Goal: Task Accomplishment & Management: Manage account settings

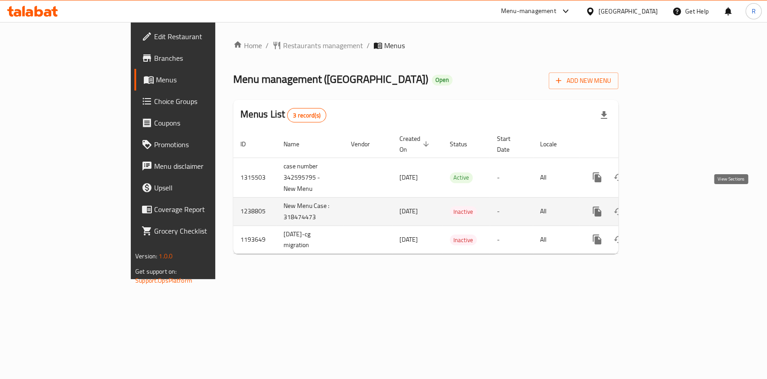
click at [668, 206] on icon "enhanced table" at bounding box center [662, 211] width 11 height 11
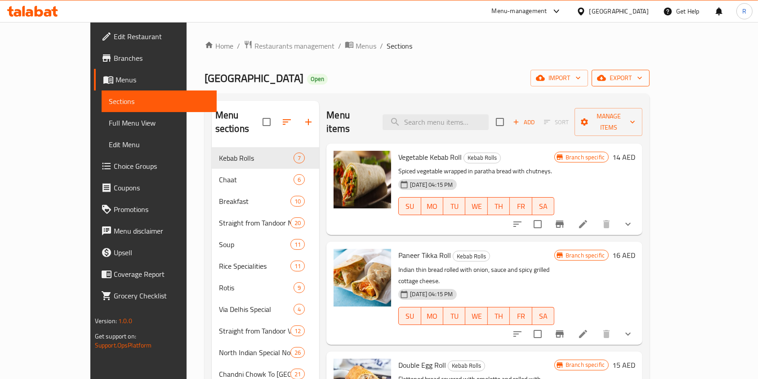
click at [642, 76] on span "export" at bounding box center [621, 77] width 44 height 11
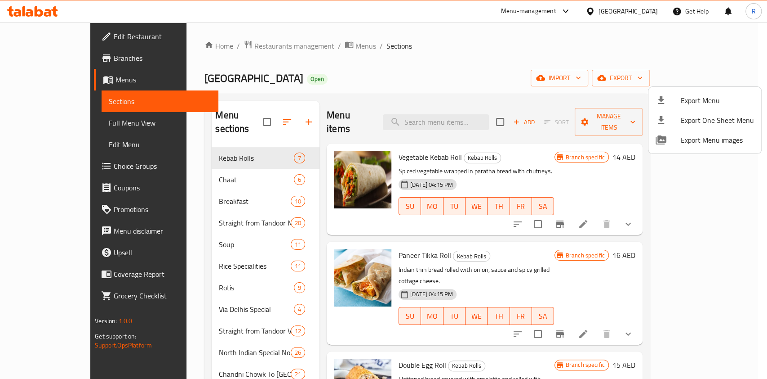
click at [741, 160] on div at bounding box center [383, 189] width 767 height 379
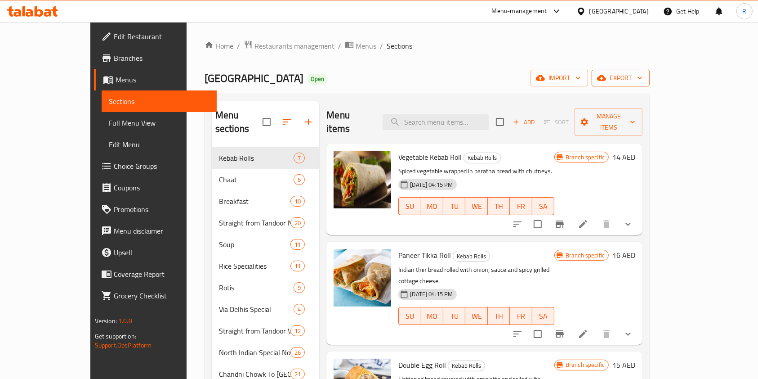
click at [642, 77] on span "export" at bounding box center [621, 77] width 44 height 11
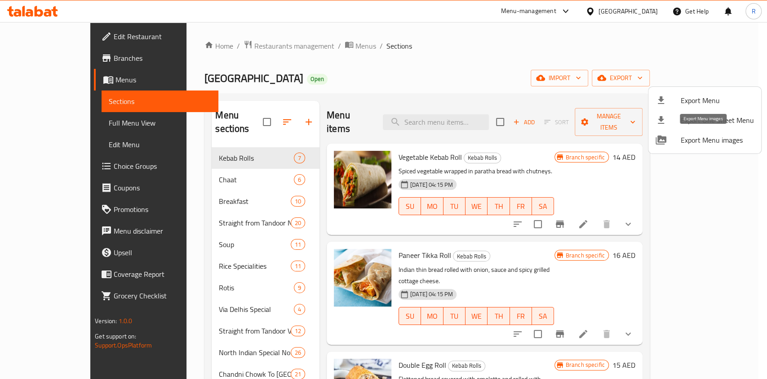
click at [702, 138] on span "Export Menu images" at bounding box center [717, 139] width 73 height 11
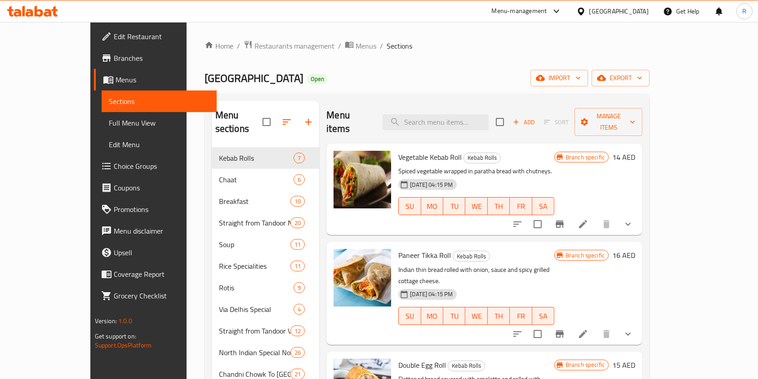
click at [453, 55] on div "Home / Restaurants management / Menus / Sections Via Delhi Restaurant Open impo…" at bounding box center [427, 325] width 445 height 571
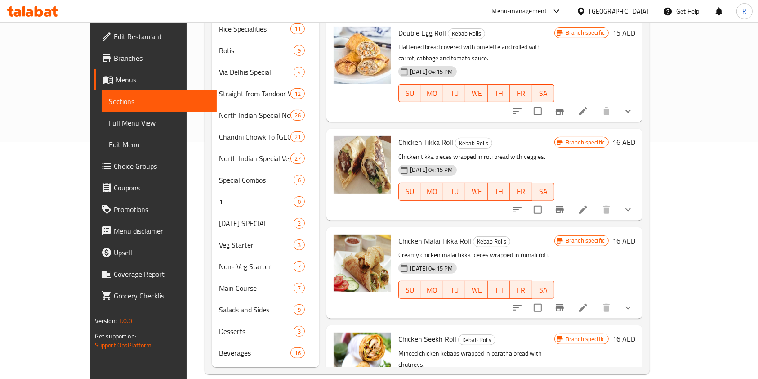
scroll to position [220, 0]
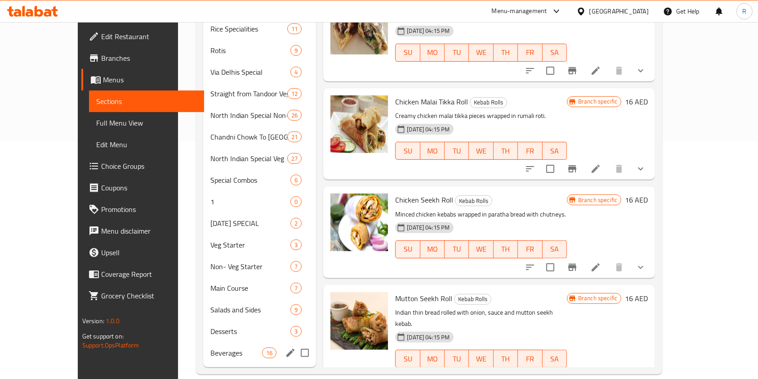
drag, startPoint x: 190, startPoint y: 340, endPoint x: 239, endPoint y: 348, distance: 50.2
click at [210, 347] on span "Beverages" at bounding box center [236, 352] width 52 height 11
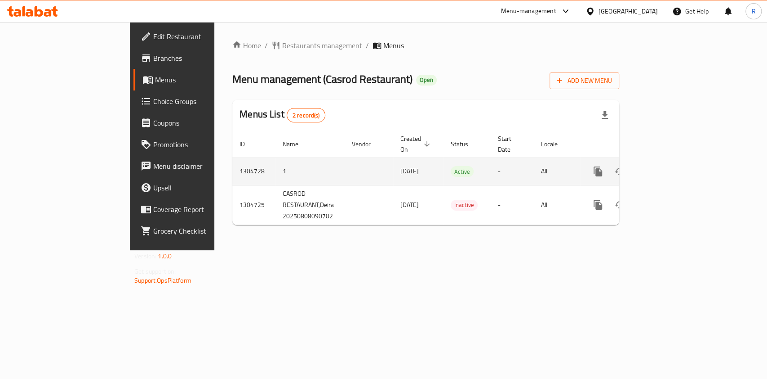
click at [668, 166] on icon "enhanced table" at bounding box center [663, 171] width 11 height 11
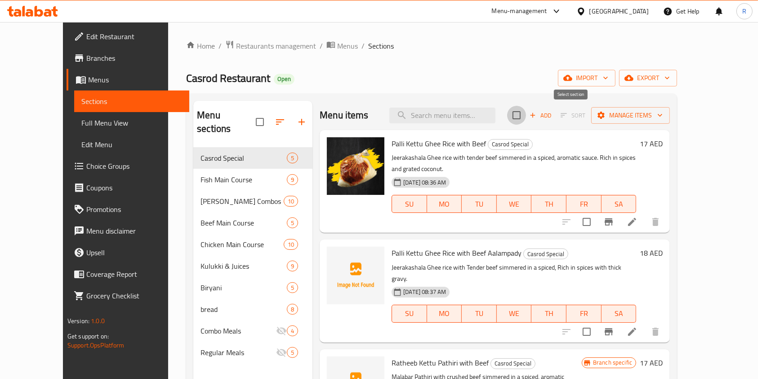
click at [526, 114] on input "checkbox" at bounding box center [516, 115] width 19 height 19
checkbox input "true"
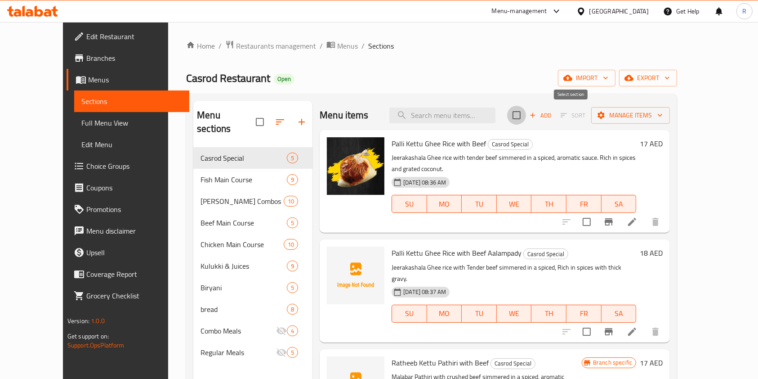
checkbox input "true"
click at [663, 112] on span "Manage items" at bounding box center [630, 115] width 64 height 11
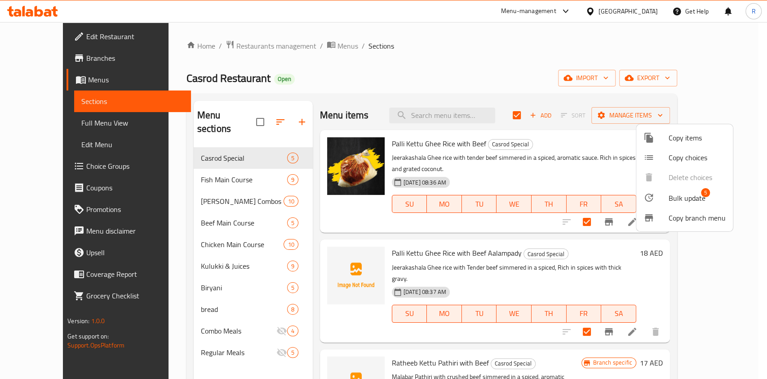
click at [680, 196] on span "Bulk update" at bounding box center [687, 197] width 37 height 11
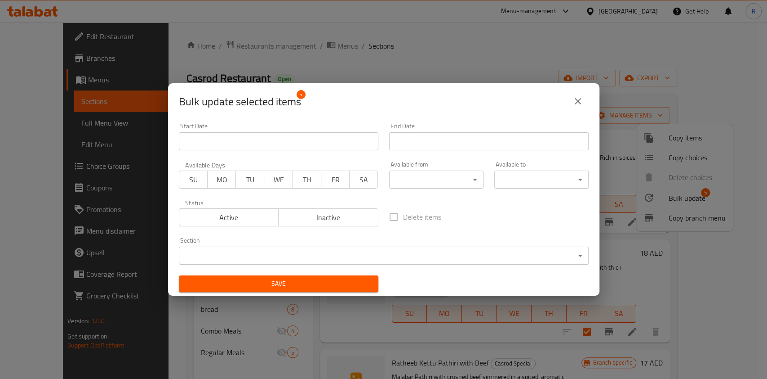
click at [239, 219] on span "Active" at bounding box center [229, 217] width 93 height 13
click at [341, 255] on body "​ Menu-management United Arab Emirates Get Help R Edit Restaurant Branches Menu…" at bounding box center [383, 200] width 767 height 356
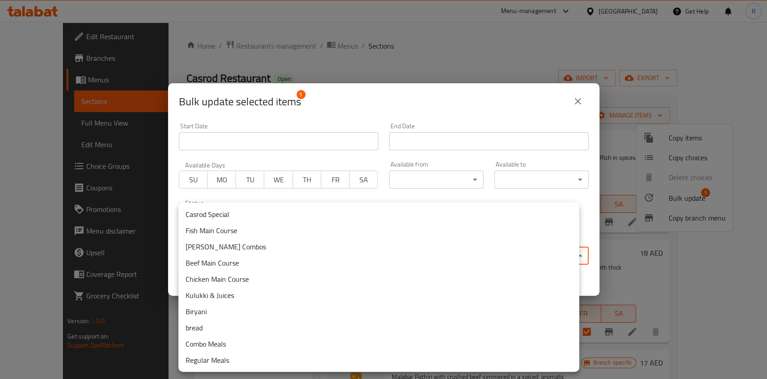
click at [286, 217] on li "Casrod Special" at bounding box center [378, 214] width 401 height 16
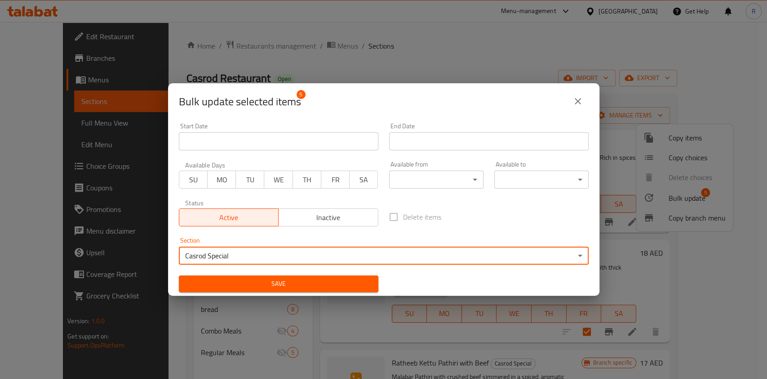
click at [288, 281] on span "Save" at bounding box center [278, 283] width 185 height 11
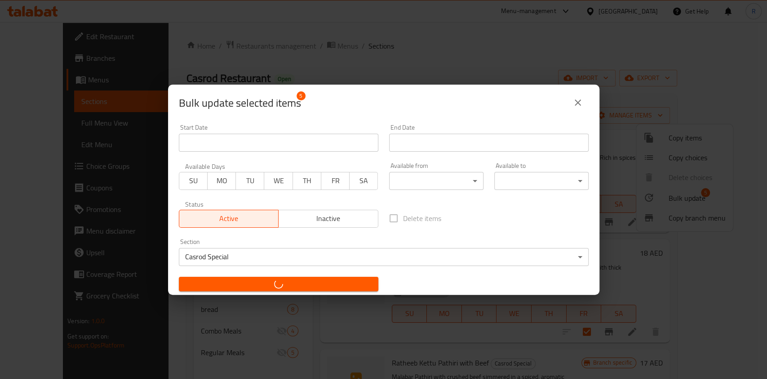
checkbox input "false"
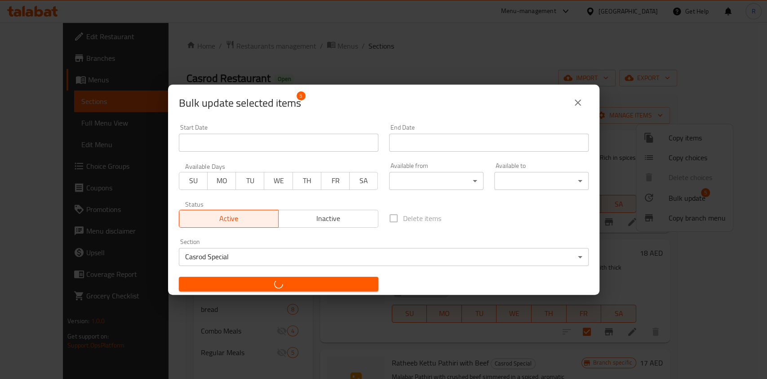
checkbox input "false"
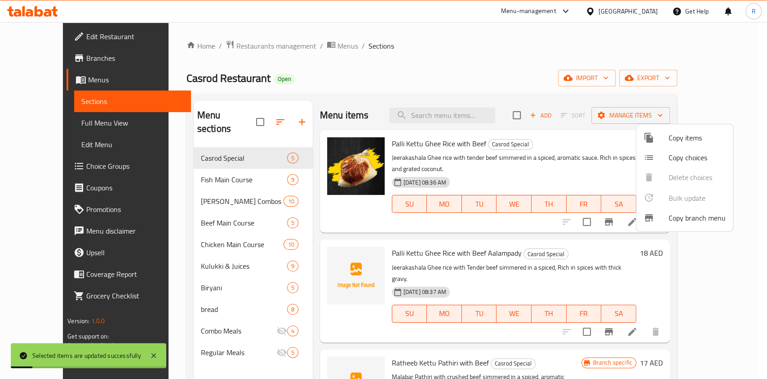
drag, startPoint x: 488, startPoint y: 81, endPoint x: 491, endPoint y: 98, distance: 17.4
click at [489, 81] on div at bounding box center [383, 189] width 767 height 379
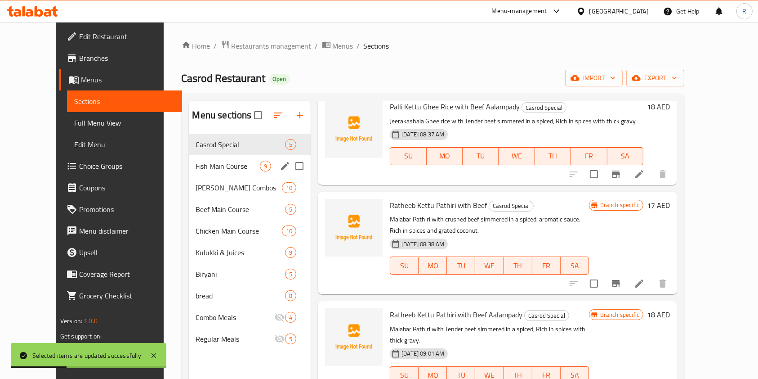
click at [196, 160] on span "Fish Main Course" at bounding box center [228, 165] width 64 height 11
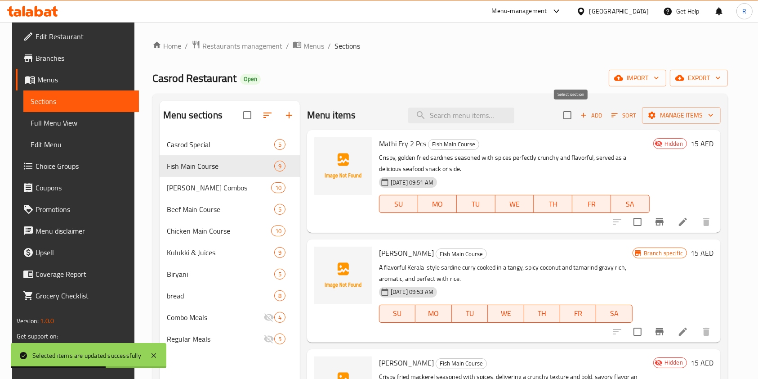
click at [572, 108] on input "checkbox" at bounding box center [567, 115] width 19 height 19
checkbox input "true"
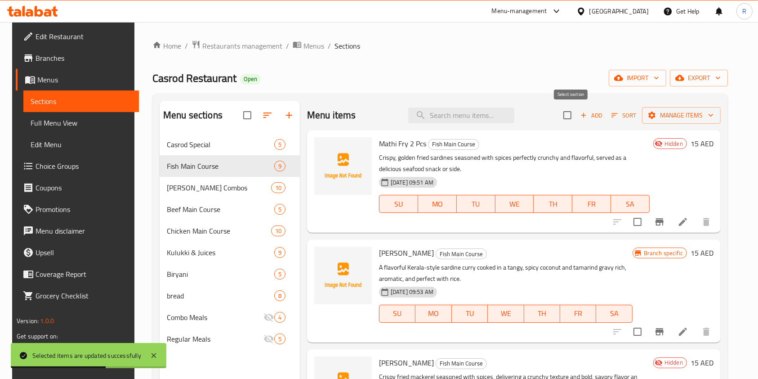
checkbox input "true"
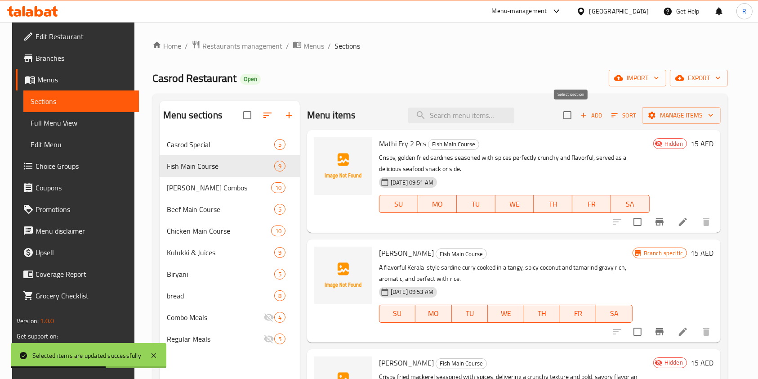
checkbox input "true"
click at [698, 117] on span "Manage items" at bounding box center [681, 115] width 64 height 11
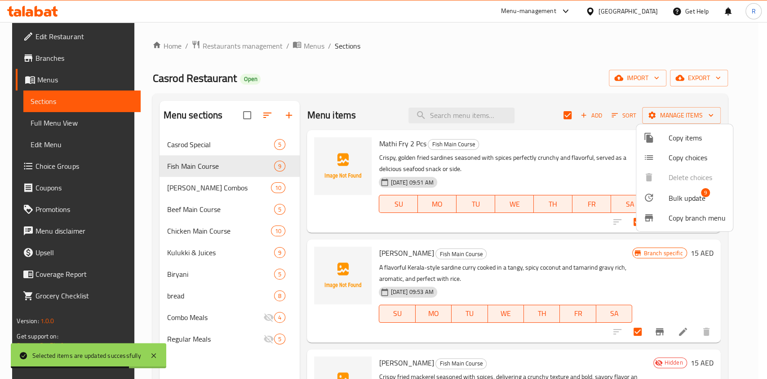
click at [687, 196] on span "Bulk update" at bounding box center [687, 197] width 37 height 11
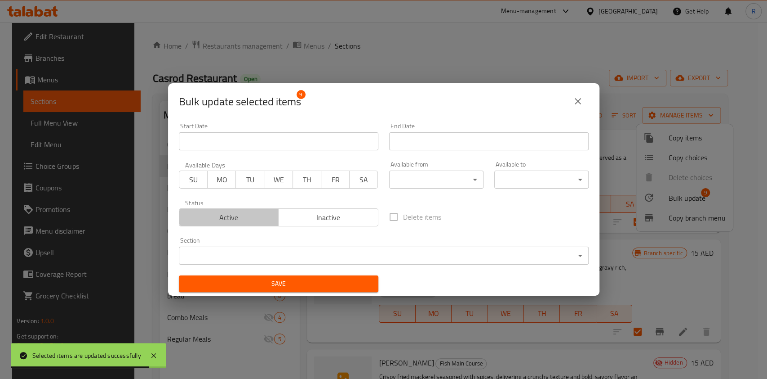
click at [236, 215] on span "Active" at bounding box center [229, 217] width 93 height 13
click at [330, 258] on body "Selected items are updated successfully ​ Menu-management United Arab Emirates …" at bounding box center [383, 200] width 767 height 356
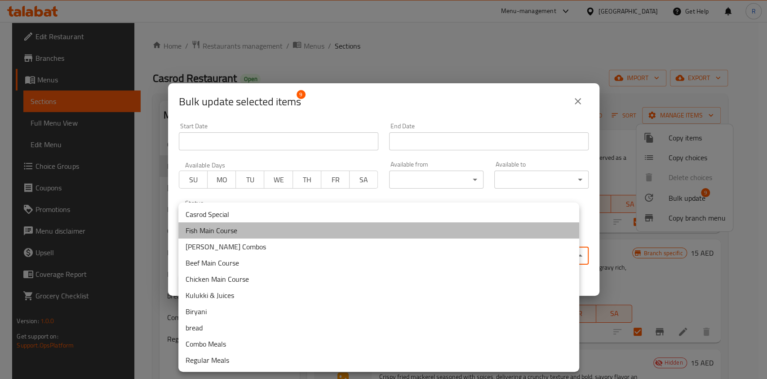
click at [240, 231] on li "Fish Main Course" at bounding box center [378, 230] width 401 height 16
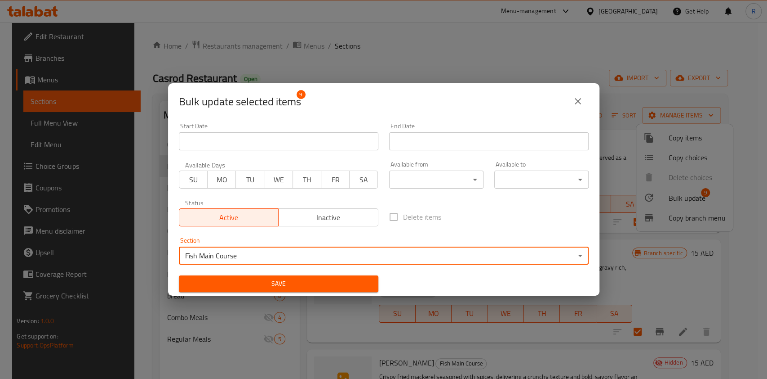
click at [306, 280] on span "Save" at bounding box center [278, 283] width 185 height 11
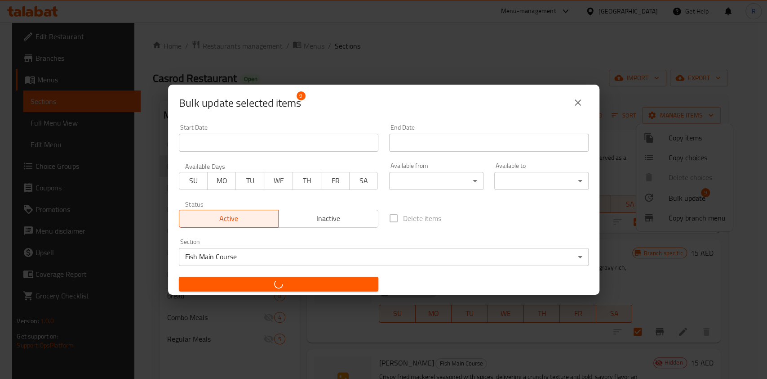
checkbox input "false"
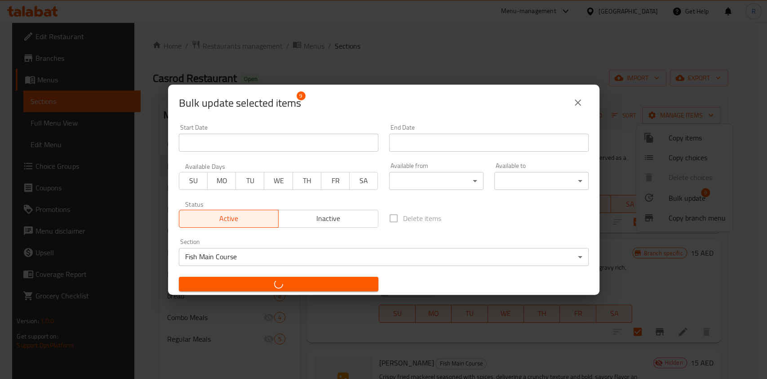
checkbox input "false"
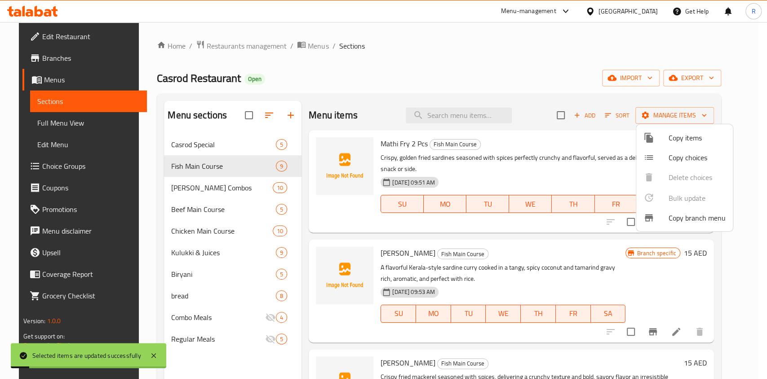
click at [216, 189] on div at bounding box center [383, 189] width 767 height 379
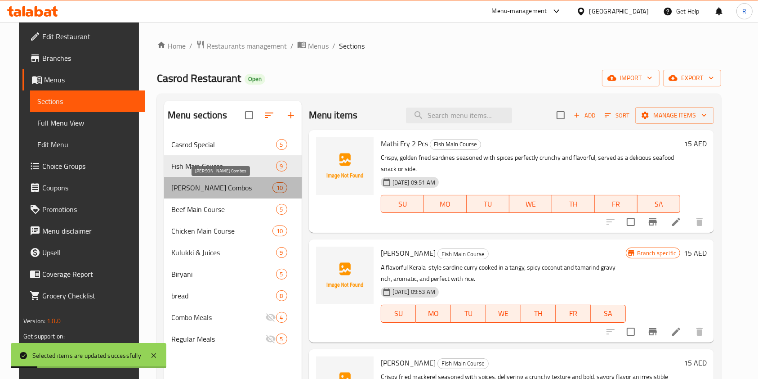
click at [218, 187] on span "[PERSON_NAME] Combos" at bounding box center [222, 187] width 102 height 11
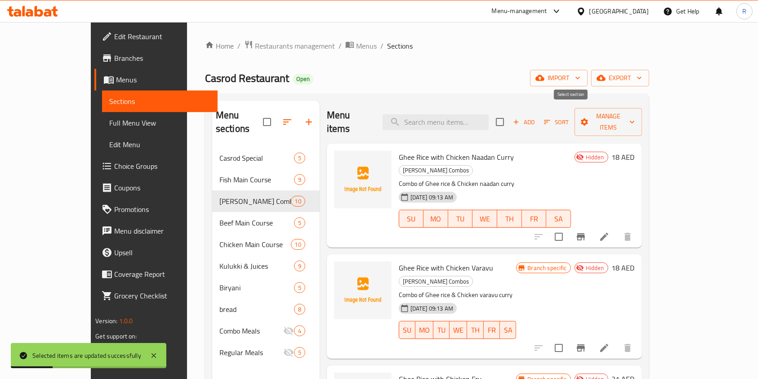
click at [509, 115] on input "checkbox" at bounding box center [499, 121] width 19 height 19
checkbox input "true"
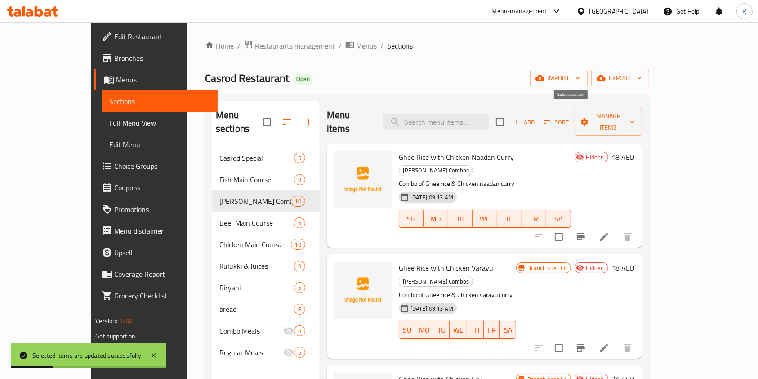
checkbox input "true"
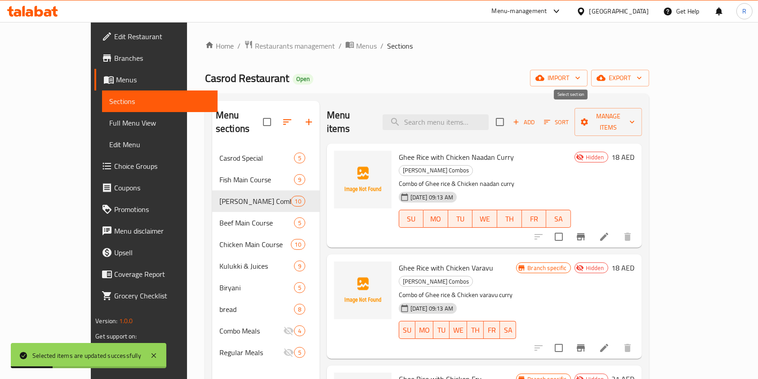
checkbox input "true"
click at [634, 111] on span "Manage items" at bounding box center [608, 122] width 53 height 22
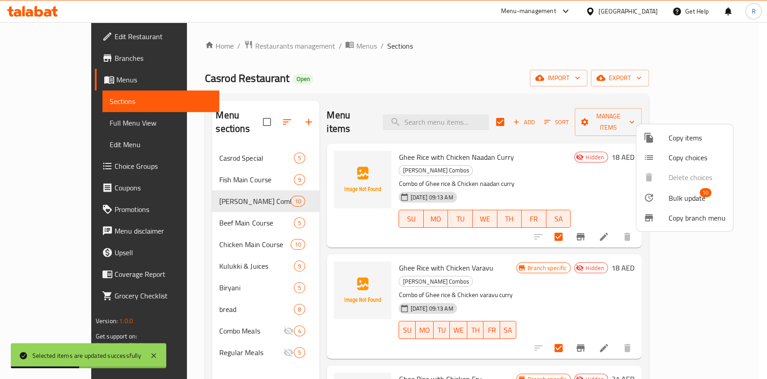
click at [680, 196] on span "Bulk update" at bounding box center [687, 197] width 37 height 11
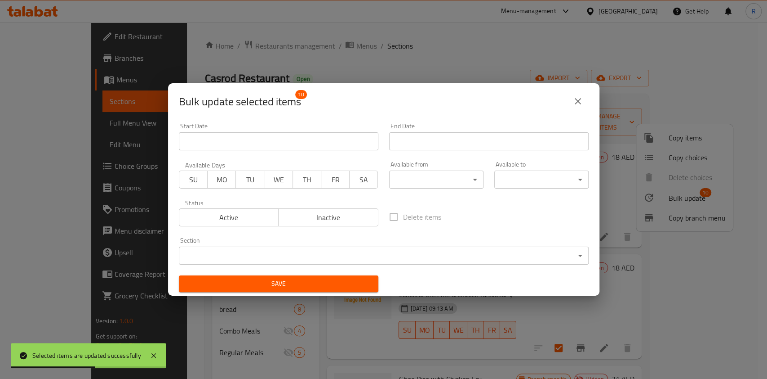
click at [224, 218] on span "Active" at bounding box center [229, 217] width 93 height 13
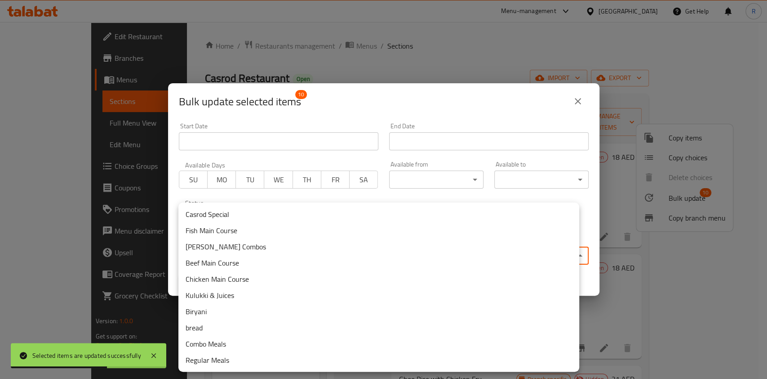
click at [253, 256] on body "Selected items are updated successfully ​ Menu-management United Arab Emirates …" at bounding box center [383, 200] width 767 height 356
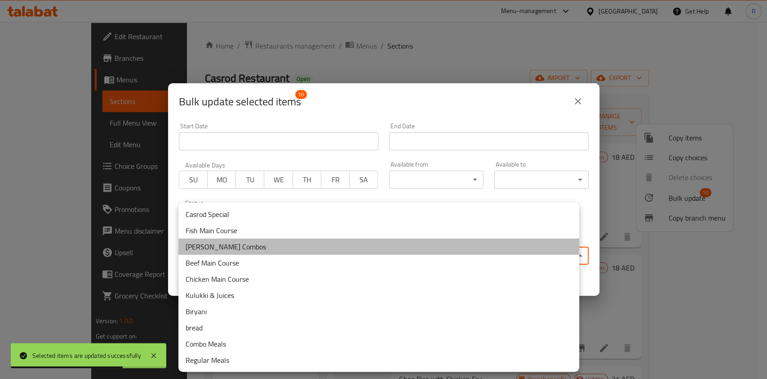
click at [239, 246] on li "[PERSON_NAME] Combos" at bounding box center [378, 246] width 401 height 16
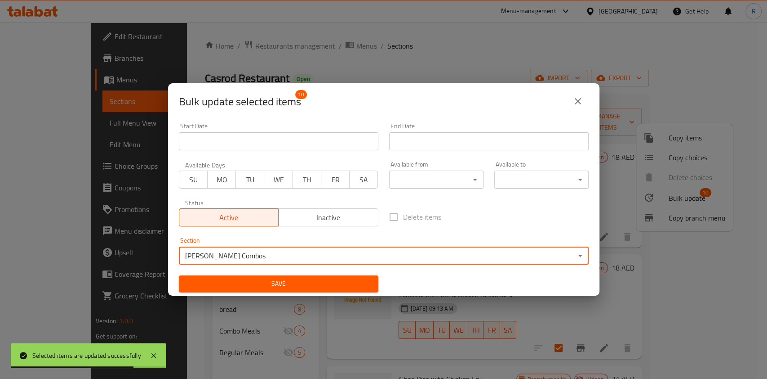
click at [305, 280] on span "Save" at bounding box center [278, 283] width 185 height 11
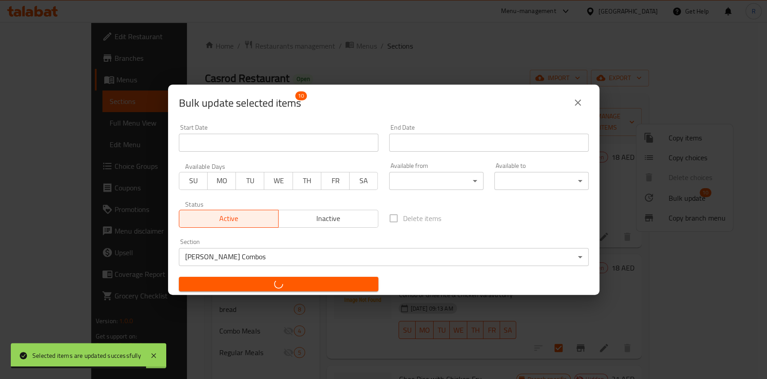
checkbox input "false"
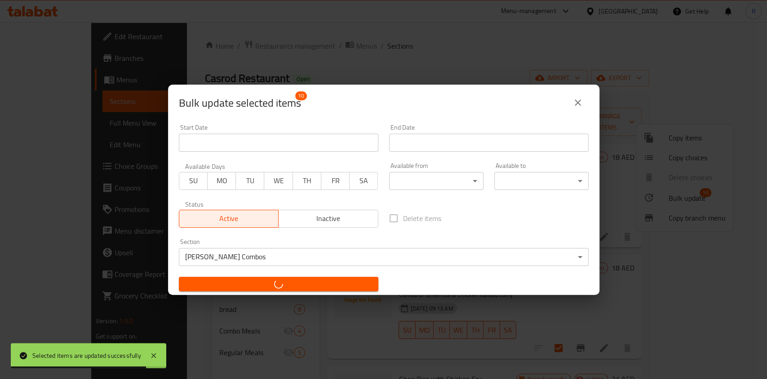
checkbox input "false"
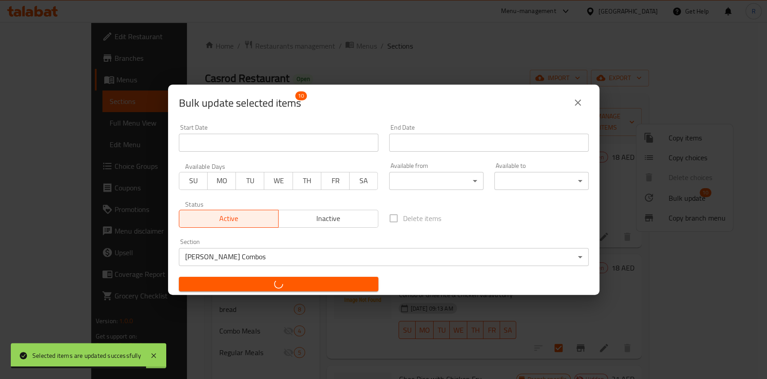
checkbox input "false"
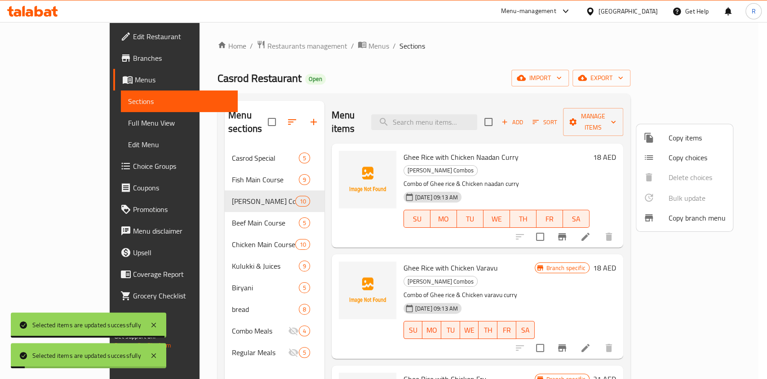
click at [206, 210] on div at bounding box center [383, 189] width 767 height 379
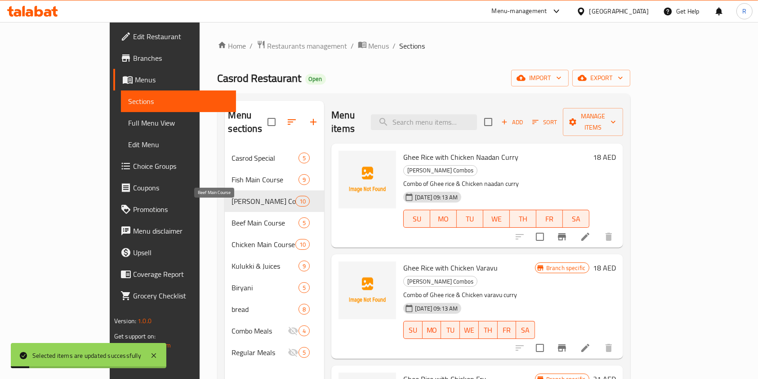
click at [232, 217] on span "Beef Main Course" at bounding box center [265, 222] width 67 height 11
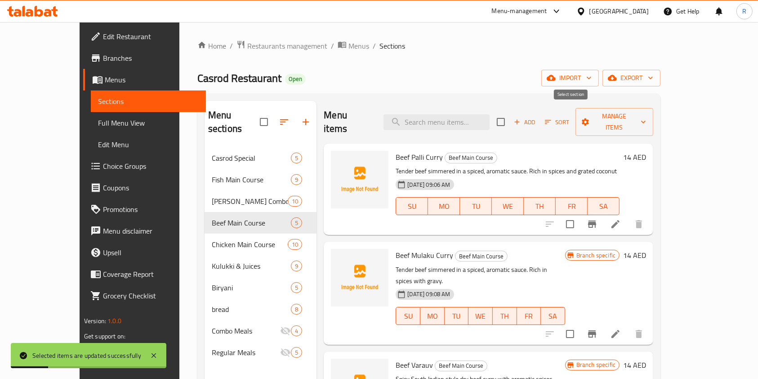
click at [510, 112] on input "checkbox" at bounding box center [500, 121] width 19 height 19
checkbox input "true"
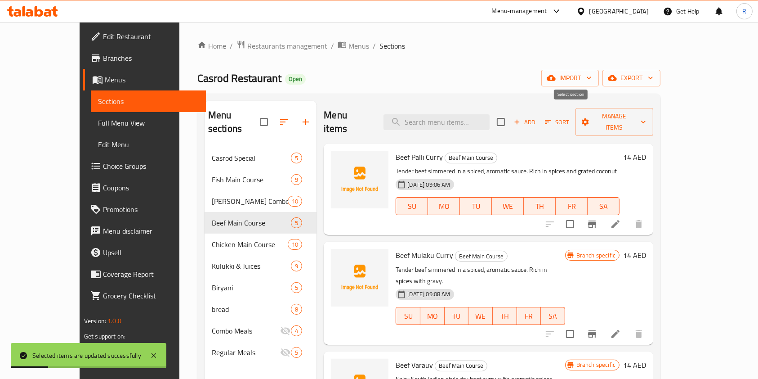
checkbox input "true"
click at [648, 117] on icon "button" at bounding box center [643, 121] width 9 height 9
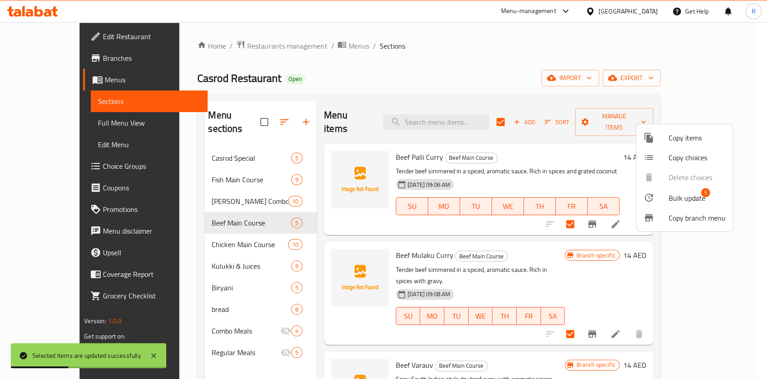
click at [684, 200] on span "Bulk update" at bounding box center [687, 197] width 37 height 11
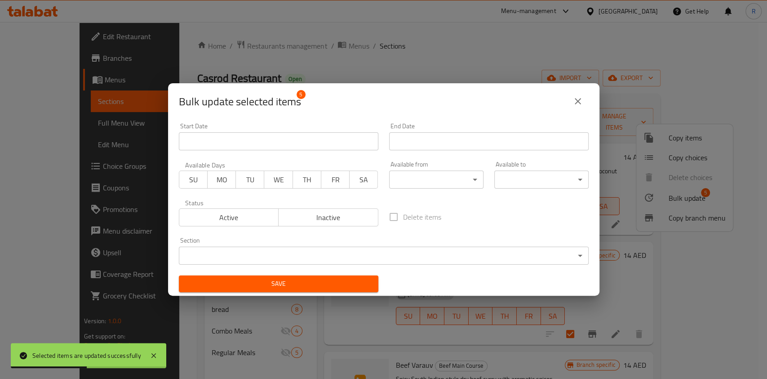
click at [242, 221] on span "Active" at bounding box center [229, 217] width 93 height 13
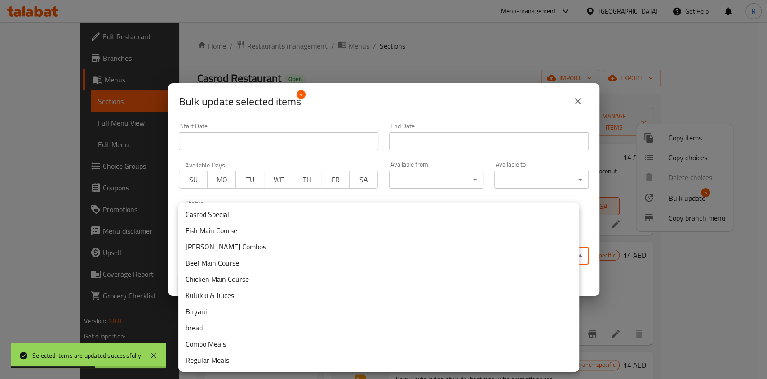
click at [272, 258] on body "Selected items are updated successfully ​ Menu-management United Arab Emirates …" at bounding box center [383, 200] width 767 height 356
click at [248, 260] on li "Beef Main Course" at bounding box center [378, 262] width 401 height 16
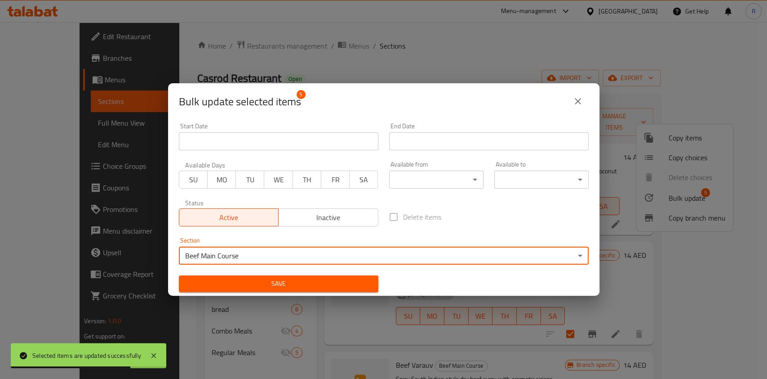
click at [315, 279] on span "Save" at bounding box center [278, 283] width 185 height 11
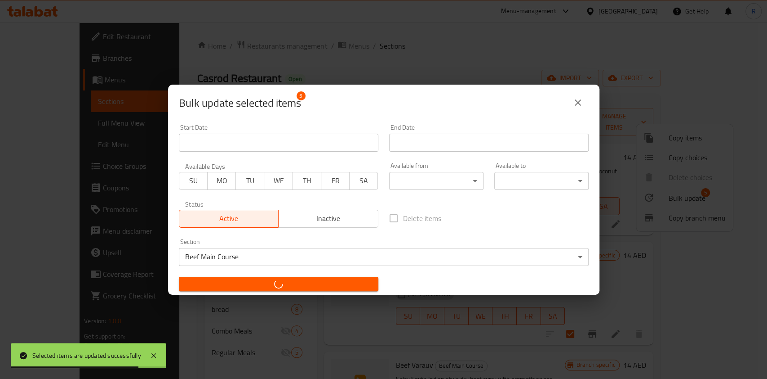
checkbox input "false"
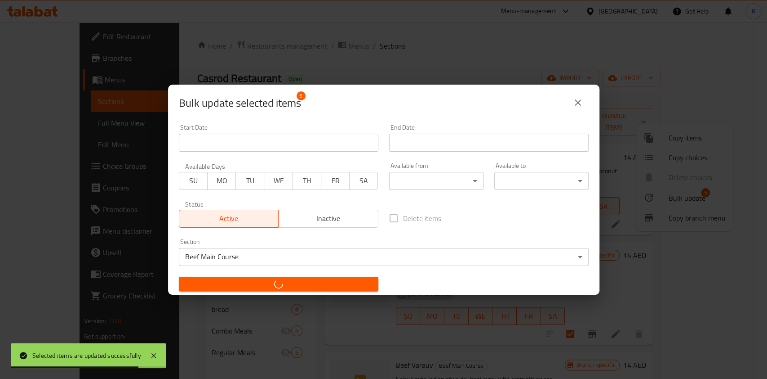
checkbox input "false"
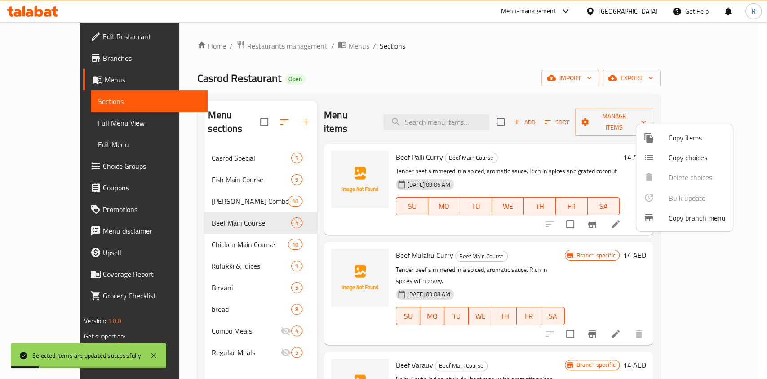
click at [227, 230] on div at bounding box center [383, 189] width 767 height 379
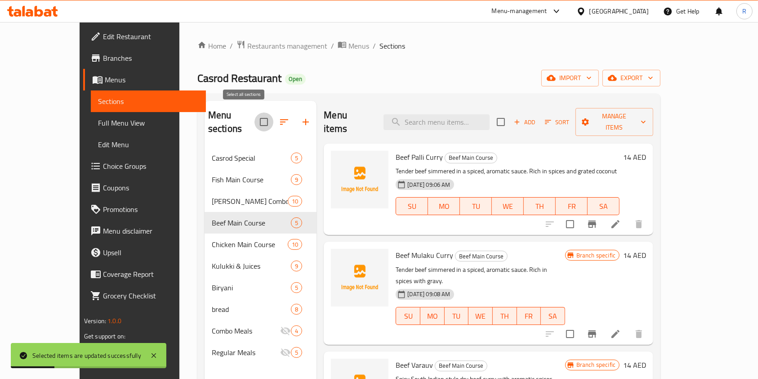
click at [254, 112] on input "checkbox" at bounding box center [263, 121] width 19 height 19
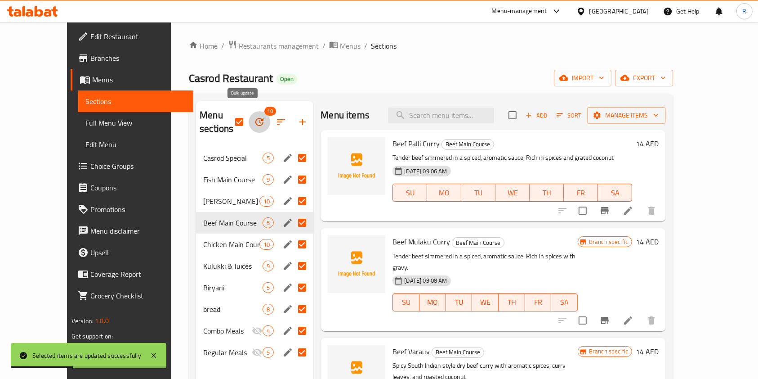
click at [254, 116] on icon "button" at bounding box center [259, 121] width 11 height 11
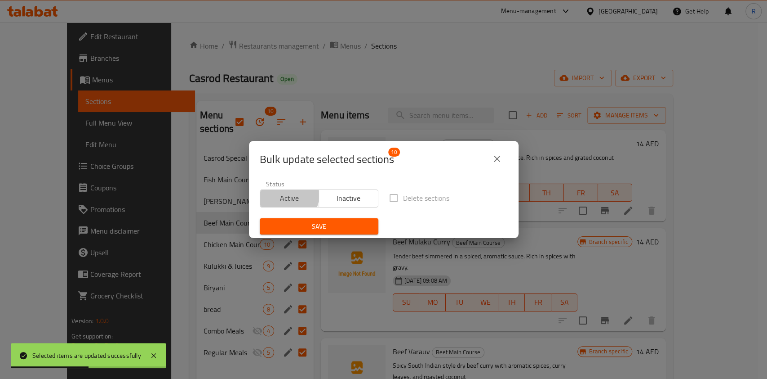
click at [288, 196] on span "Active" at bounding box center [290, 198] width 52 height 13
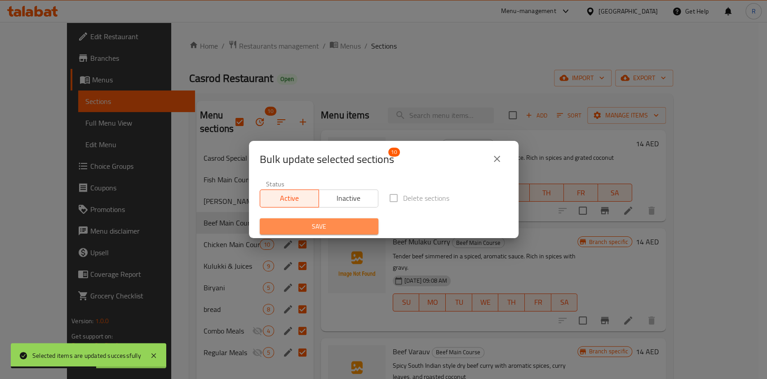
click at [334, 230] on span "Save" at bounding box center [319, 226] width 104 height 11
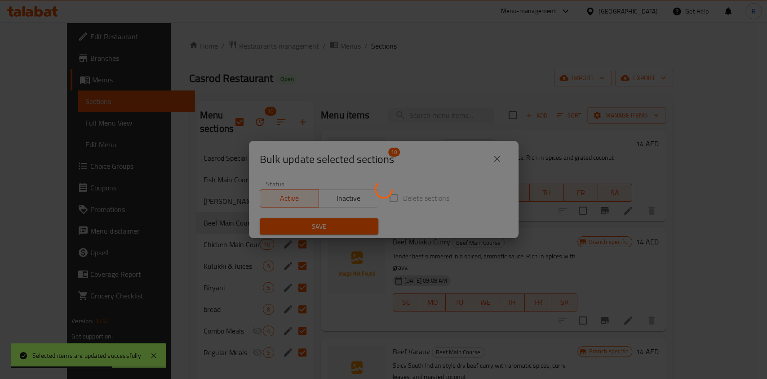
checkbox input "false"
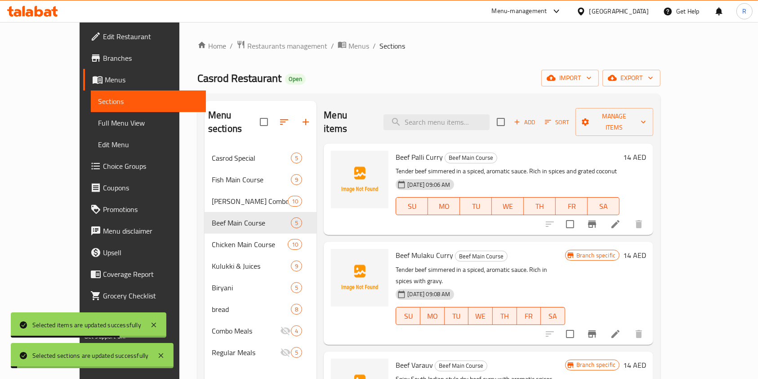
click at [235, 358] on div "Menu sections Casrod Special 5 Fish Main Course 9 Ghee Rice Combos 10 Beef Main…" at bounding box center [261, 290] width 112 height 379
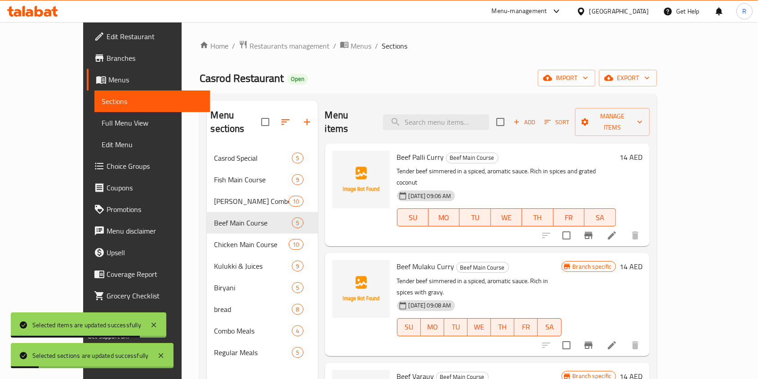
click at [281, 119] on icon "button" at bounding box center [285, 121] width 8 height 5
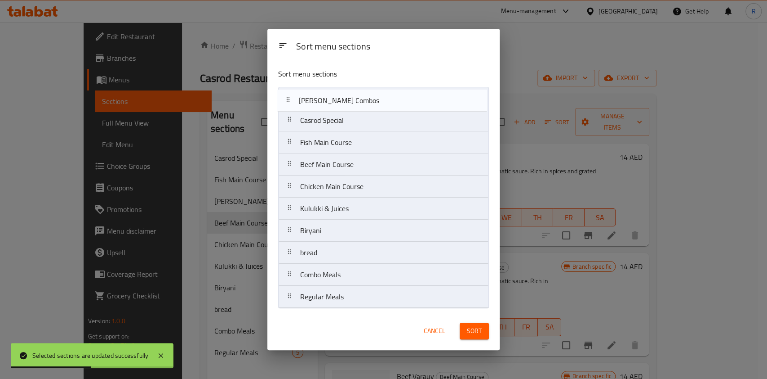
drag, startPoint x: 347, startPoint y: 148, endPoint x: 345, endPoint y: 104, distance: 44.1
click at [345, 104] on nav "Casrod Special Fish Main Course Ghee Rice Combos Beef Main Course Chicken Main …" at bounding box center [383, 197] width 211 height 221
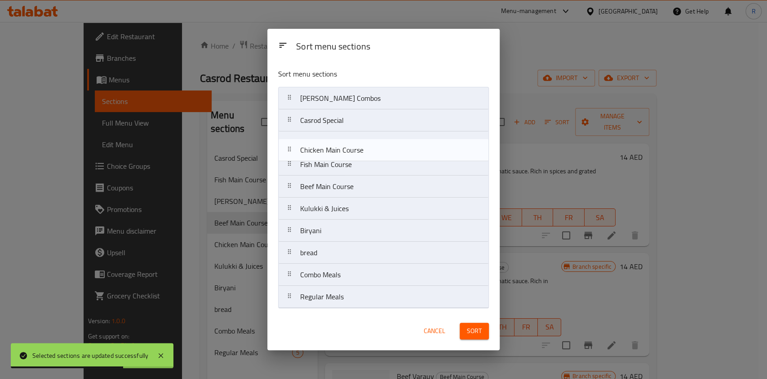
drag, startPoint x: 343, startPoint y: 187, endPoint x: 343, endPoint y: 151, distance: 36.4
click at [343, 151] on nav "Ghee Rice Combos Casrod Special Fish Main Course Beef Main Course Chicken Main …" at bounding box center [383, 197] width 211 height 221
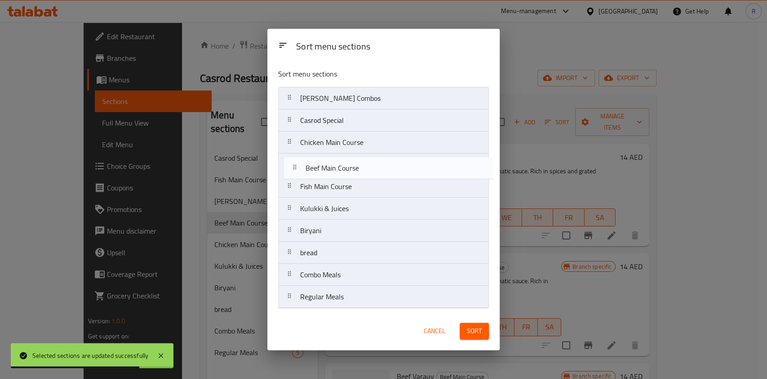
drag, startPoint x: 342, startPoint y: 192, endPoint x: 347, endPoint y: 170, distance: 22.2
click at [347, 170] on nav "Ghee Rice Combos Casrod Special Chicken Main Course Fish Main Course Beef Main …" at bounding box center [383, 197] width 211 height 221
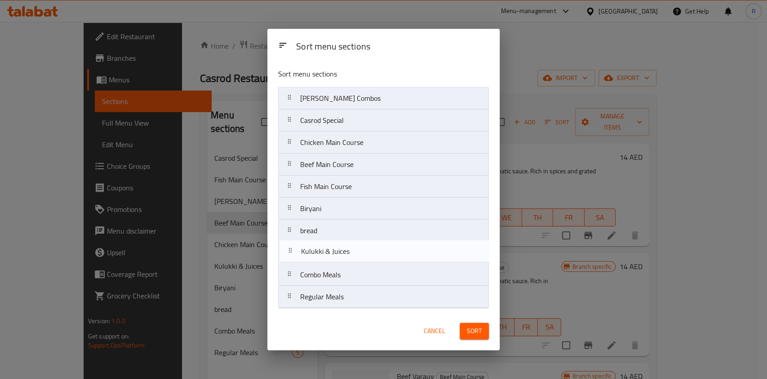
drag, startPoint x: 347, startPoint y: 214, endPoint x: 346, endPoint y: 262, distance: 48.1
click at [346, 262] on nav "Ghee Rice Combos Casrod Special Chicken Main Course Beef Main Course Fish Main …" at bounding box center [383, 197] width 211 height 221
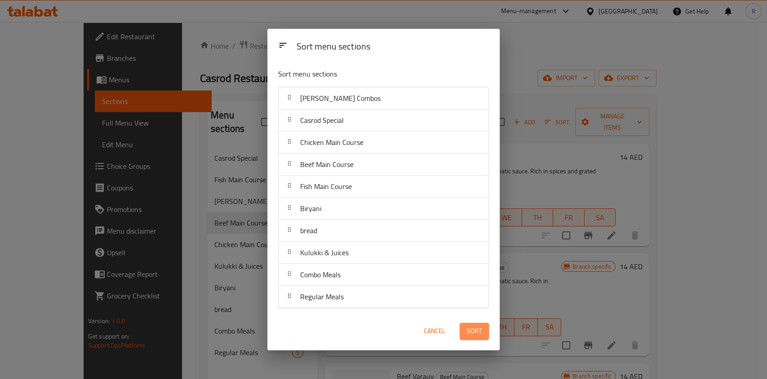
click at [475, 327] on span "Sort" at bounding box center [474, 330] width 15 height 11
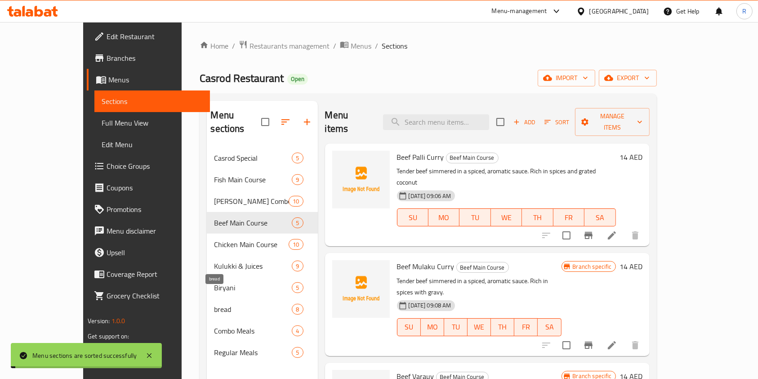
click at [214, 303] on span "bread" at bounding box center [253, 308] width 78 height 11
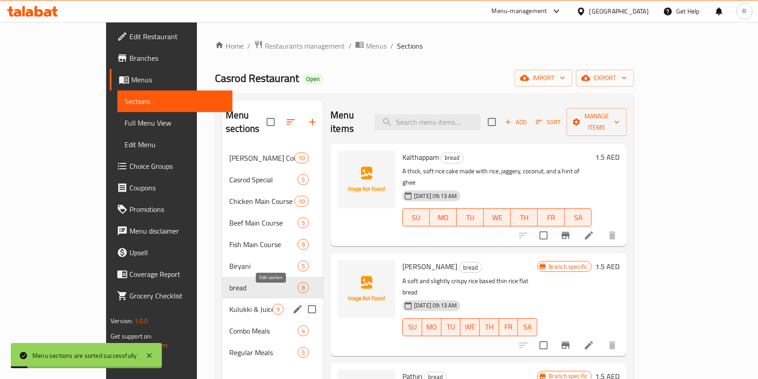
click at [292, 303] on icon "edit" at bounding box center [297, 308] width 11 height 11
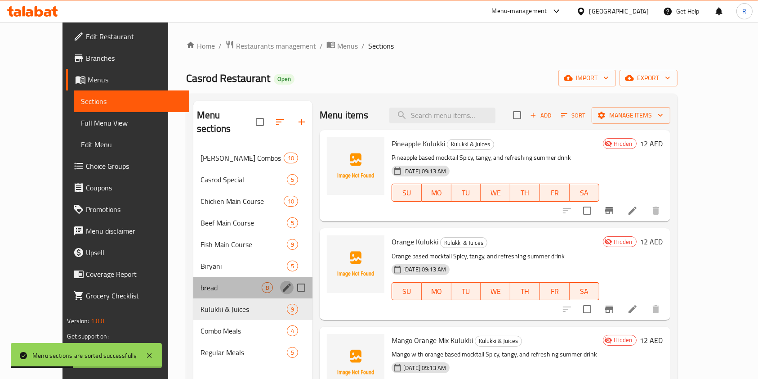
click at [283, 283] on icon "edit" at bounding box center [287, 287] width 8 height 8
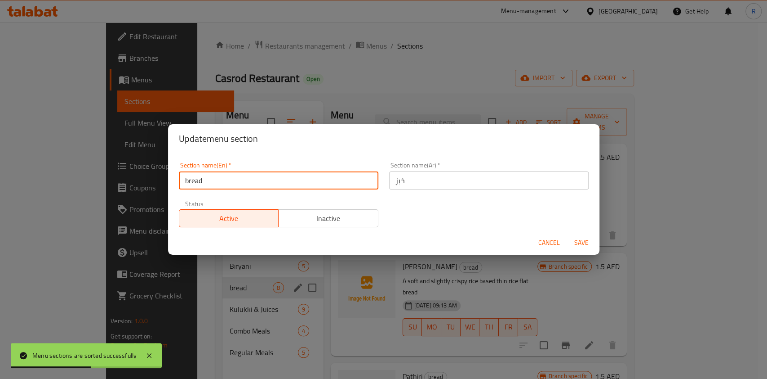
drag, startPoint x: 189, startPoint y: 183, endPoint x: 108, endPoint y: 189, distance: 81.5
click at [108, 189] on div "Update menu section Section name(En)   * bread Section name(En) * Section name(…" at bounding box center [383, 189] width 767 height 379
type input "Bread"
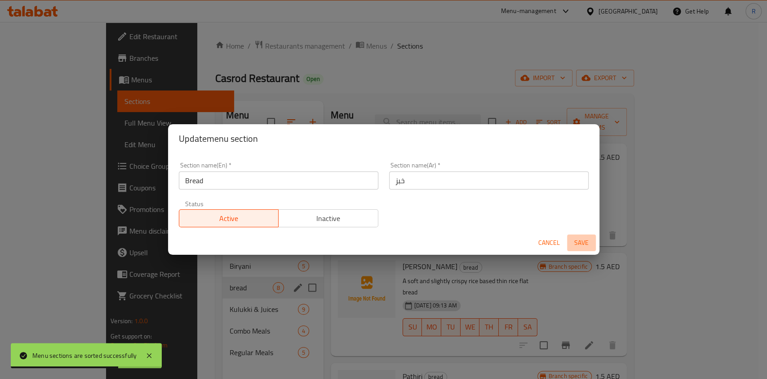
click at [578, 240] on span "Save" at bounding box center [582, 242] width 22 height 11
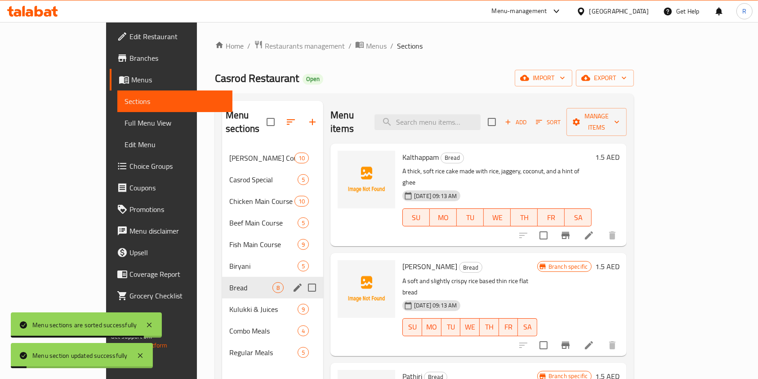
click at [224, 358] on div "Menu sections Ghee Rice Combos 10 Casrod Special 5 Chicken Main Course 10 Beef …" at bounding box center [272, 290] width 101 height 379
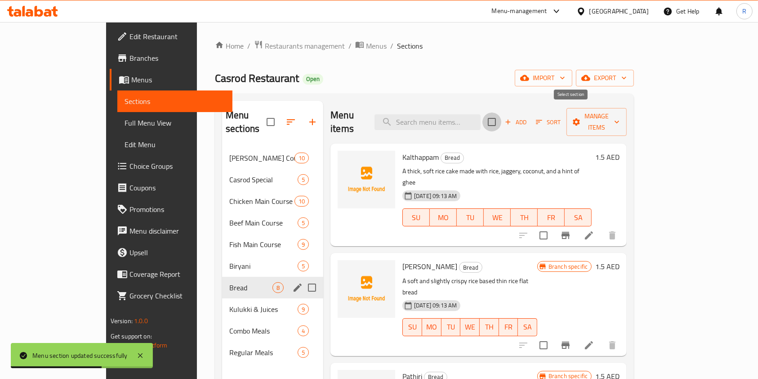
click at [501, 113] on input "checkbox" at bounding box center [491, 121] width 19 height 19
checkbox input "true"
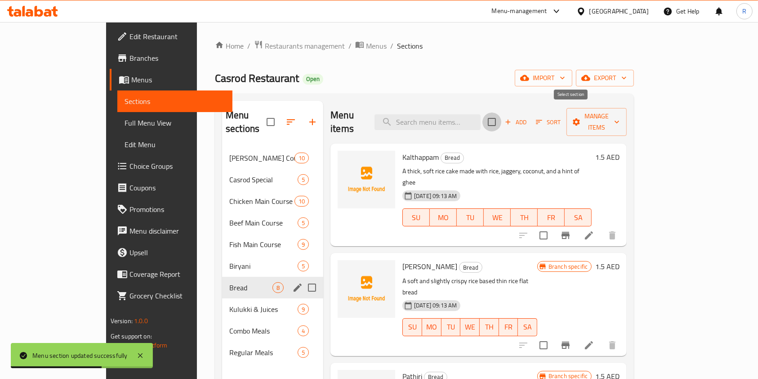
checkbox input "true"
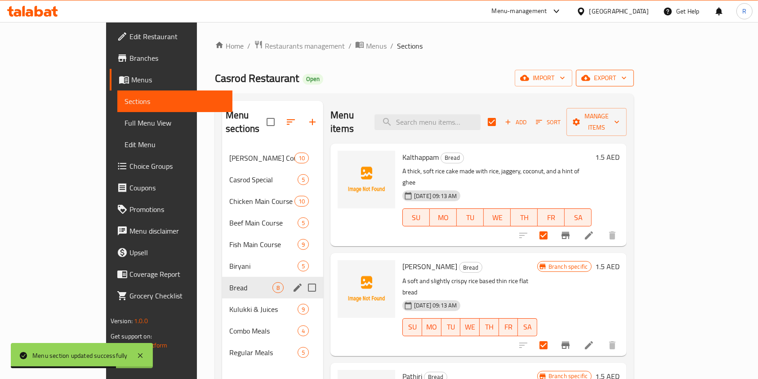
click at [627, 76] on span "export" at bounding box center [605, 77] width 44 height 11
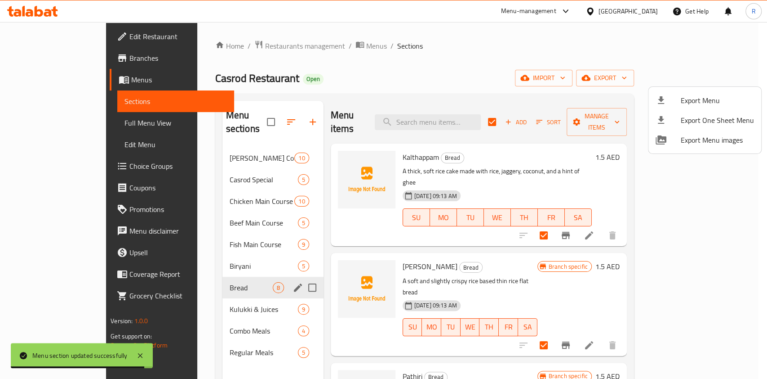
click at [585, 66] on div at bounding box center [383, 189] width 767 height 379
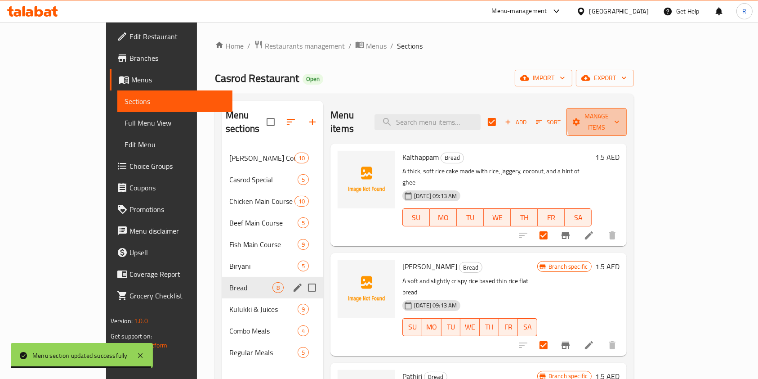
click at [619, 116] on span "Manage items" at bounding box center [597, 122] width 46 height 22
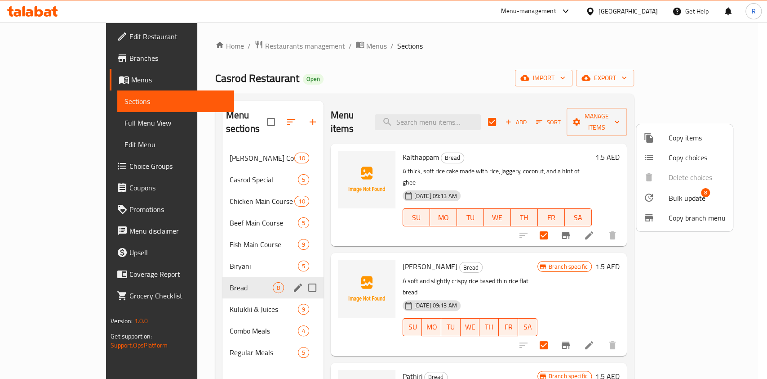
click at [696, 198] on span "Bulk update" at bounding box center [687, 197] width 37 height 11
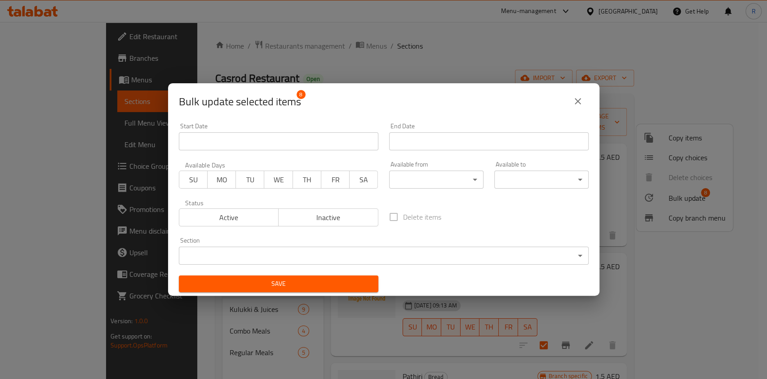
click at [238, 214] on span "Active" at bounding box center [229, 217] width 93 height 13
click at [251, 254] on body "​ Menu-management United Arab Emirates Get Help R Edit Restaurant Branches Menu…" at bounding box center [383, 200] width 767 height 356
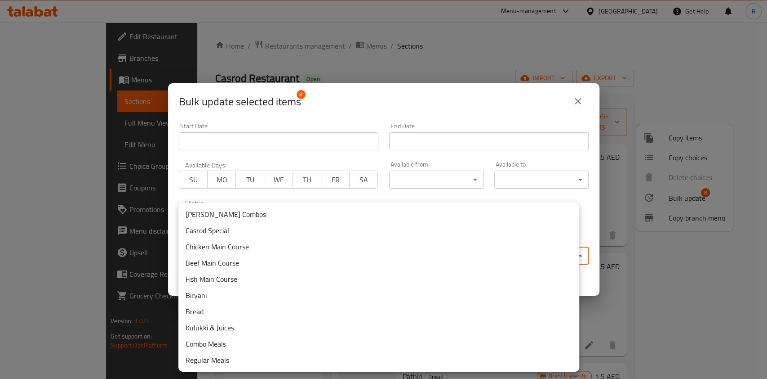
click at [241, 308] on li "Bread" at bounding box center [378, 311] width 401 height 16
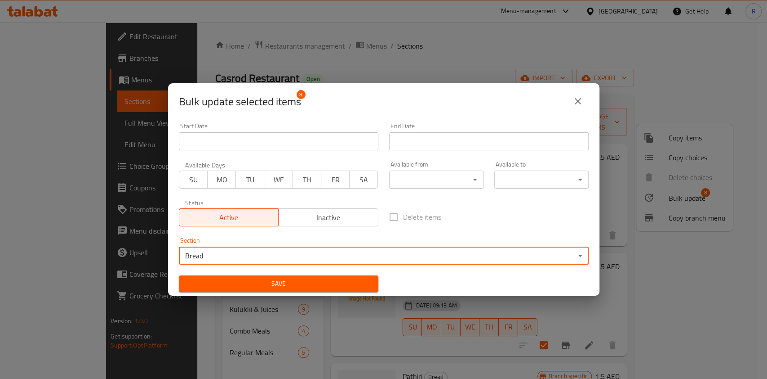
click at [327, 279] on span "Save" at bounding box center [278, 283] width 185 height 11
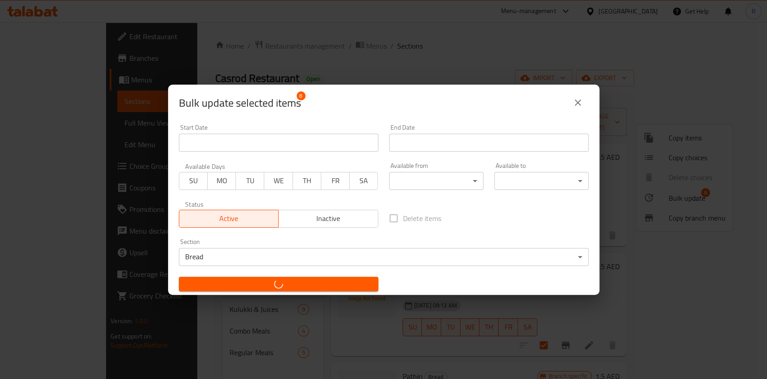
checkbox input "false"
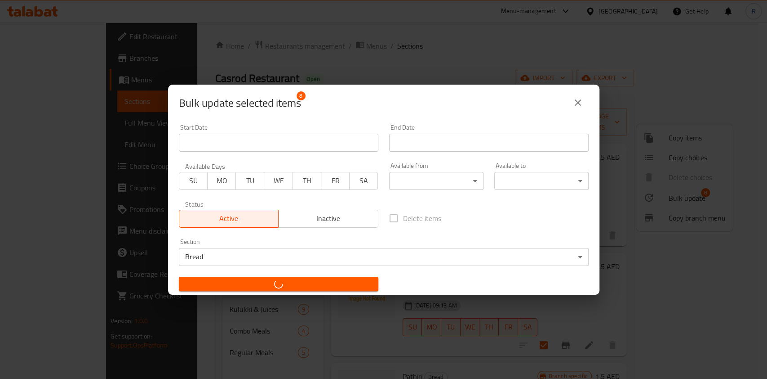
checkbox input "false"
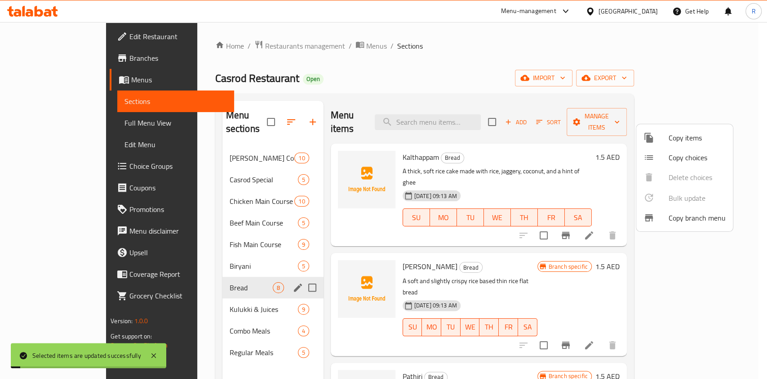
click at [205, 145] on div at bounding box center [383, 189] width 767 height 379
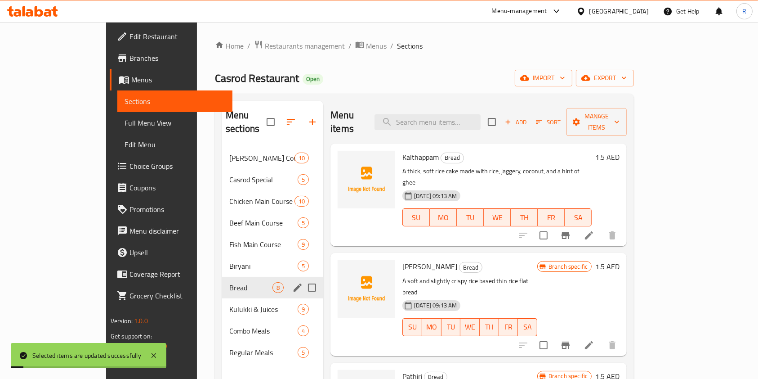
click at [229, 152] on span "[PERSON_NAME] Combos" at bounding box center [261, 157] width 65 height 11
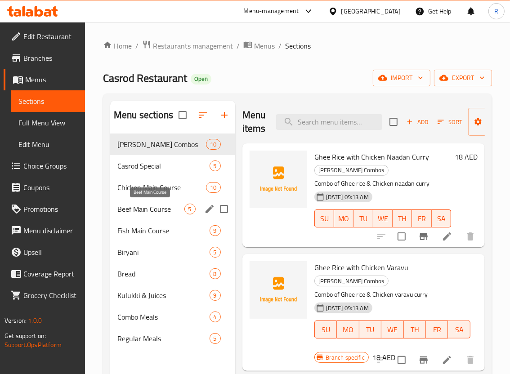
click at [158, 204] on span "Beef Main Course" at bounding box center [150, 209] width 67 height 11
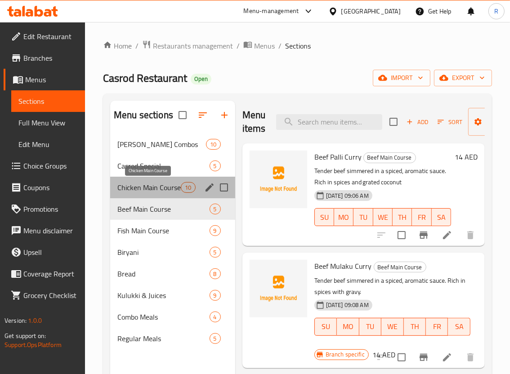
click at [155, 192] on span "Chicken Main Course" at bounding box center [148, 187] width 63 height 11
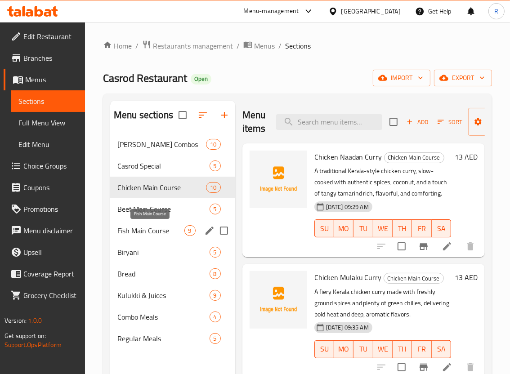
click at [151, 232] on span "Fish Main Course" at bounding box center [150, 230] width 67 height 11
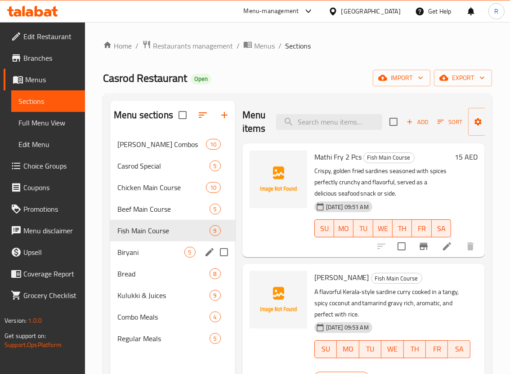
click at [146, 254] on span "Biryani" at bounding box center [150, 252] width 67 height 11
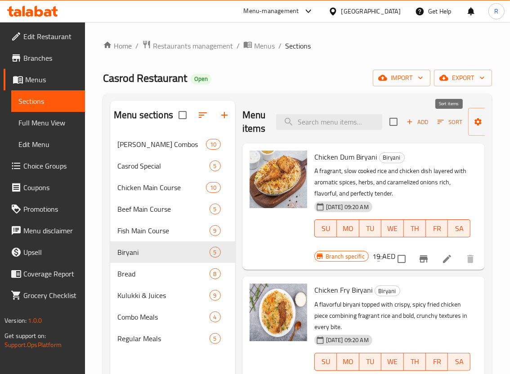
click at [442, 122] on icon "button" at bounding box center [441, 122] width 8 height 8
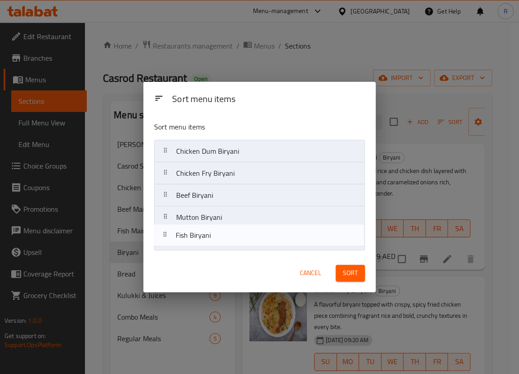
drag, startPoint x: 214, startPoint y: 223, endPoint x: 214, endPoint y: 248, distance: 25.2
click at [214, 248] on nav "Chicken Dum Biryani Chicken Fry Biryani Beef Biryani Fish Biryani Mutton Biryani" at bounding box center [259, 195] width 211 height 111
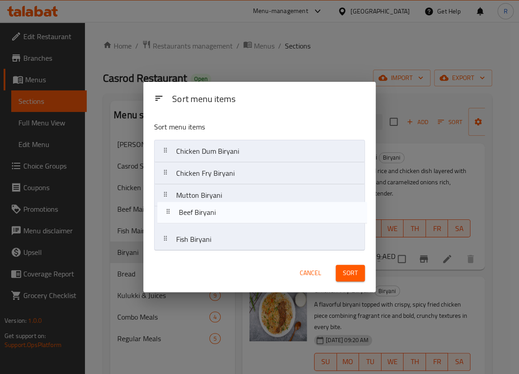
drag, startPoint x: 220, startPoint y: 200, endPoint x: 223, endPoint y: 219, distance: 20.0
click at [223, 219] on nav "Chicken Dum Biryani Chicken Fry Biryani Beef Biryani Mutton Biryani Fish Biryani" at bounding box center [259, 195] width 211 height 111
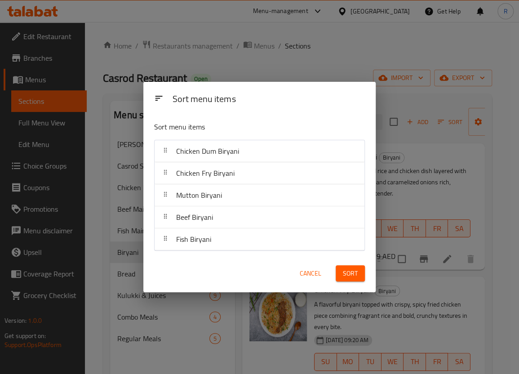
click at [360, 276] on button "Sort" at bounding box center [350, 273] width 29 height 17
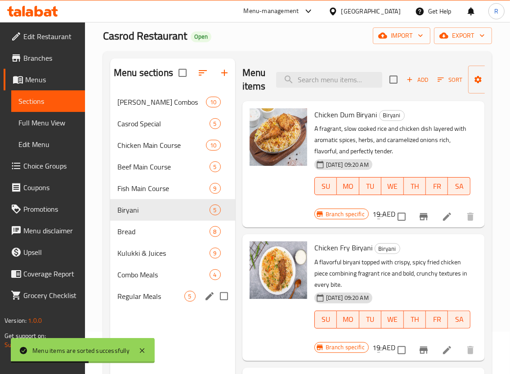
scroll to position [120, 0]
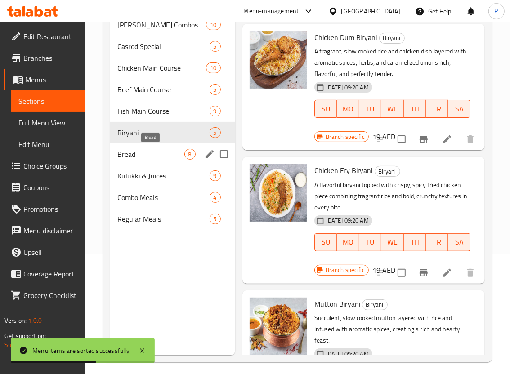
click at [146, 147] on div "Bread 8" at bounding box center [172, 154] width 125 height 22
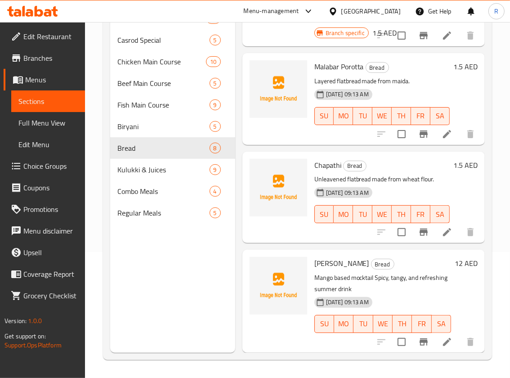
scroll to position [525, 0]
click at [152, 166] on span "Kulukki & Juices" at bounding box center [150, 169] width 67 height 11
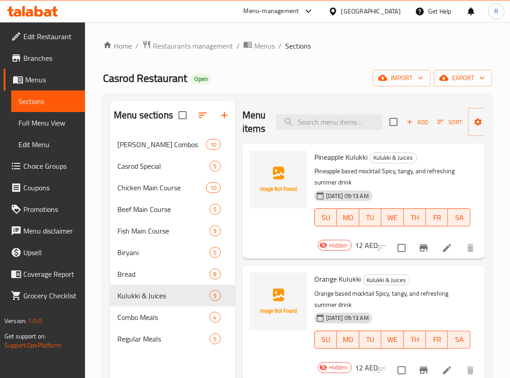
click at [388, 124] on input "checkbox" at bounding box center [393, 121] width 19 height 19
checkbox input "true"
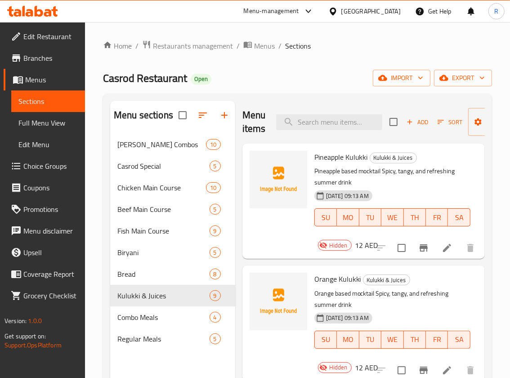
checkbox input "true"
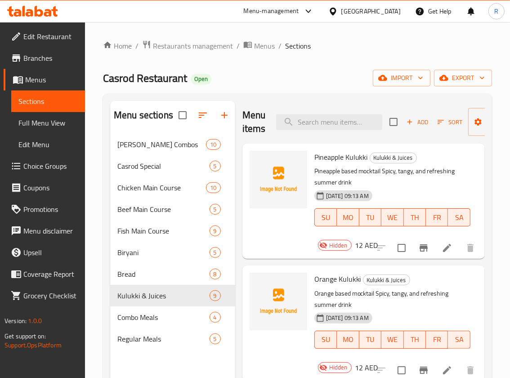
checkbox input "true"
click at [470, 119] on button "Manage items" at bounding box center [498, 122] width 60 height 28
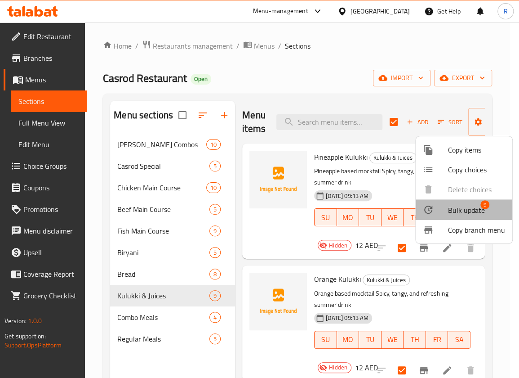
click at [469, 208] on span "Bulk update" at bounding box center [466, 210] width 37 height 11
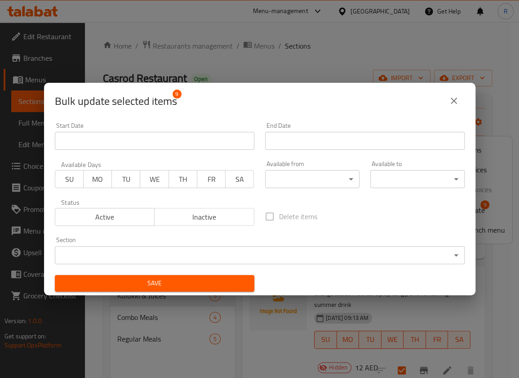
click at [93, 218] on span "Active" at bounding box center [105, 216] width 93 height 13
click at [147, 254] on body "​ Menu-management United Arab Emirates Get Help R Edit Restaurant Branches Menu…" at bounding box center [259, 200] width 519 height 356
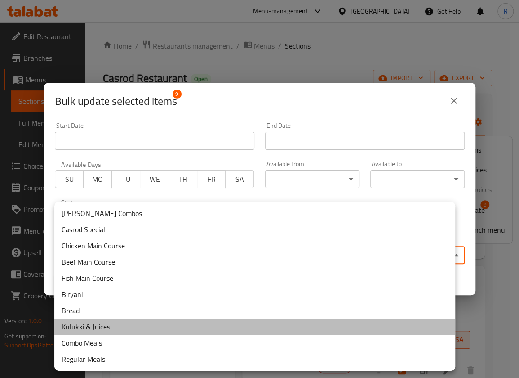
click at [100, 326] on li "Kulukki & Juices" at bounding box center [254, 326] width 401 height 16
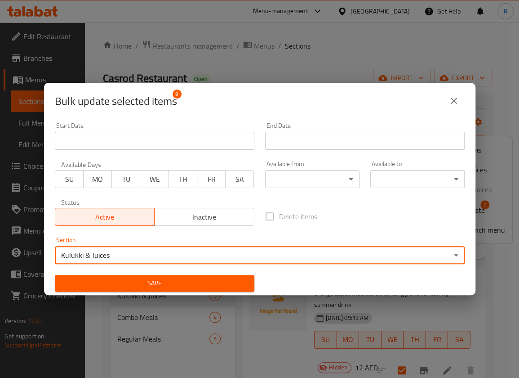
click at [194, 284] on span "Save" at bounding box center [154, 282] width 185 height 11
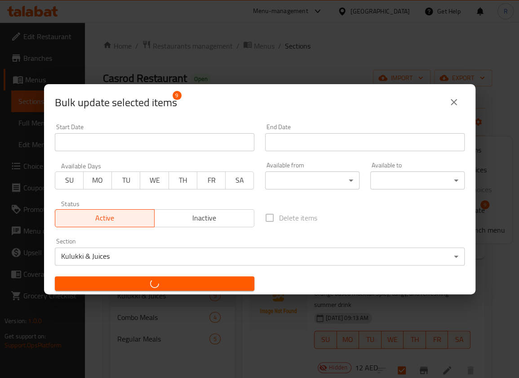
checkbox input "false"
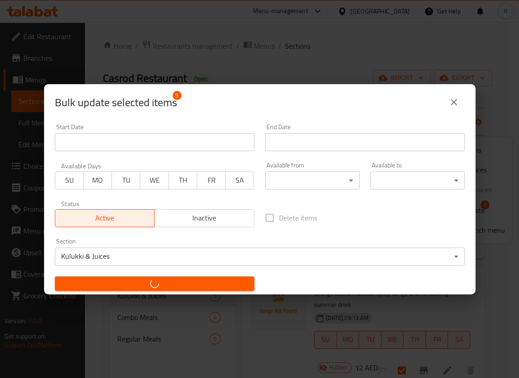
checkbox input "false"
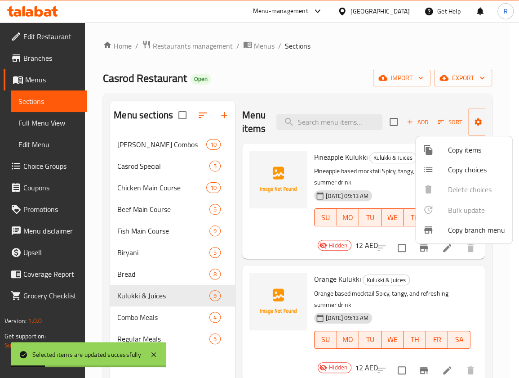
click at [332, 67] on div at bounding box center [259, 189] width 519 height 378
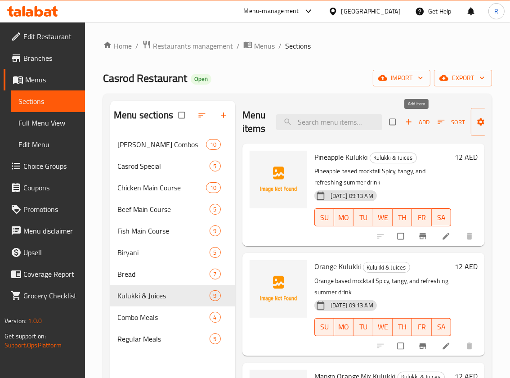
click at [420, 120] on span "Add" at bounding box center [417, 122] width 24 height 10
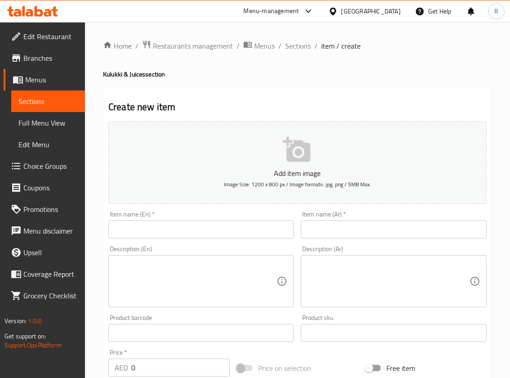
click at [195, 236] on input "text" at bounding box center [200, 229] width 185 height 18
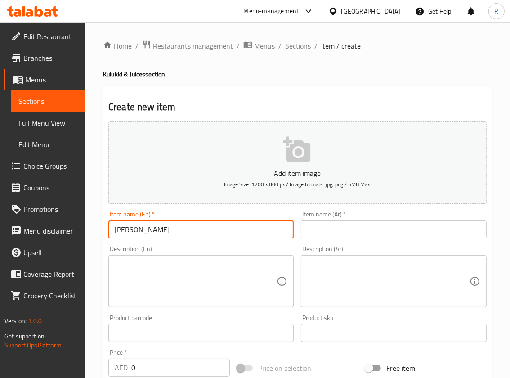
type input "[PERSON_NAME]"
click at [337, 228] on input "text" at bounding box center [393, 229] width 185 height 18
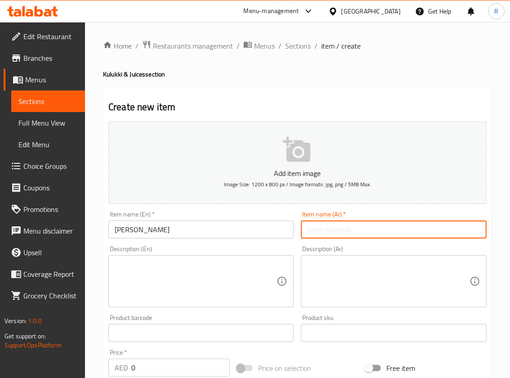
paste input "مانجو كولوكي"
type input "مانجو كولوكي"
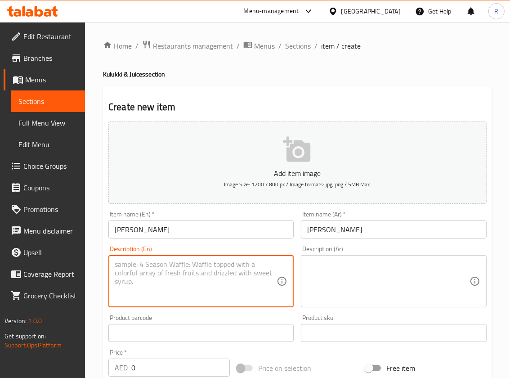
click at [161, 283] on textarea at bounding box center [196, 281] width 162 height 43
paste textarea "Mango based mocktail Spicy, tangy, and refreshing summer drink"
type textarea "Mango based mocktail Spicy, tangy, and refreshing summer drink"
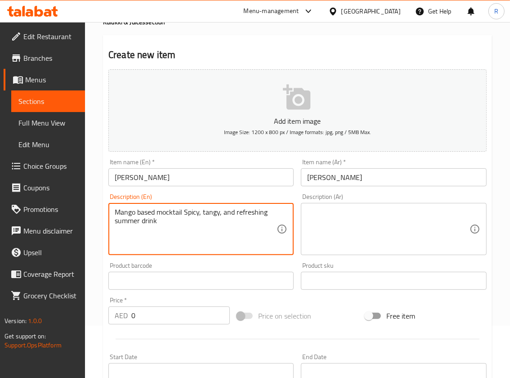
scroll to position [120, 0]
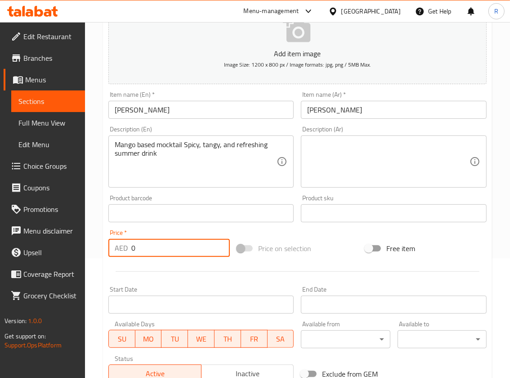
drag, startPoint x: 119, startPoint y: 257, endPoint x: 58, endPoint y: 252, distance: 61.4
click at [48, 251] on div "Edit Restaurant Branches Menus Sections Full Menu View Edit Menu Choice Groups …" at bounding box center [255, 208] width 510 height 613
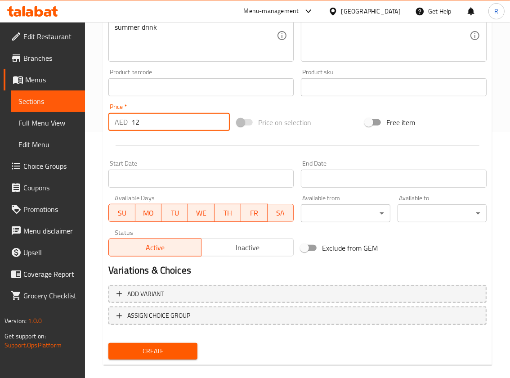
scroll to position [258, 0]
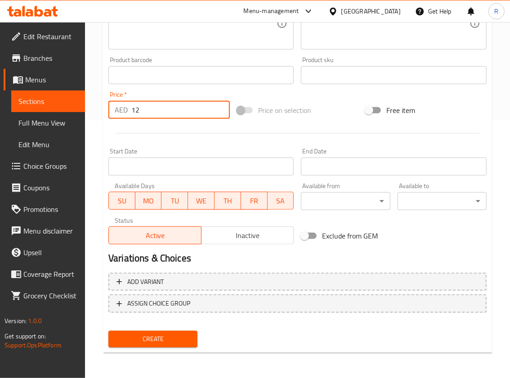
type input "12"
click at [170, 338] on span "Create" at bounding box center [153, 338] width 75 height 11
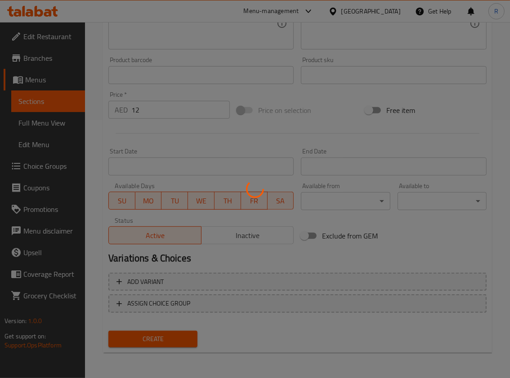
type input "0"
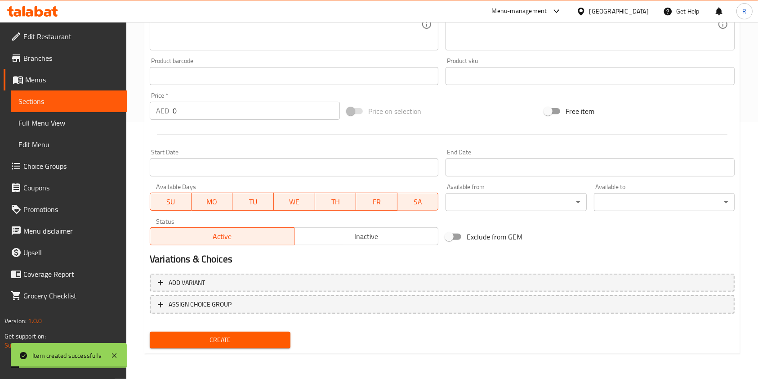
scroll to position [0, 0]
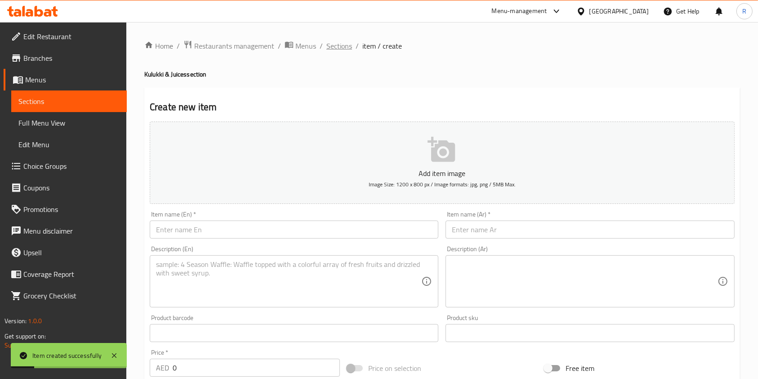
click at [334, 45] on span "Sections" at bounding box center [339, 45] width 26 height 11
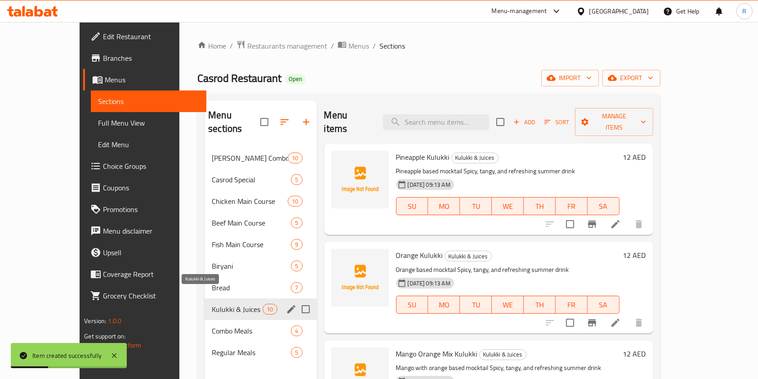
click at [216, 303] on span "Kulukki & Juices" at bounding box center [237, 308] width 51 height 11
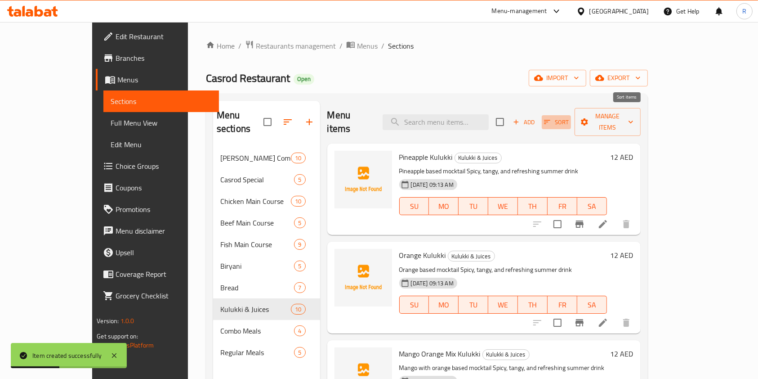
click at [519, 117] on span "Sort" at bounding box center [556, 122] width 25 height 10
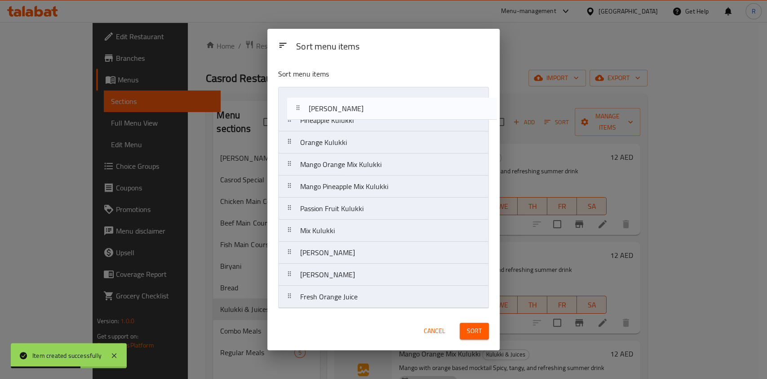
drag, startPoint x: 331, startPoint y: 303, endPoint x: 339, endPoint y: 98, distance: 204.3
click at [339, 98] on nav "Pineapple Kulukki Orange Kulukki Mango Orange Mix Kulukki Mango Pineapple Mix K…" at bounding box center [383, 197] width 211 height 221
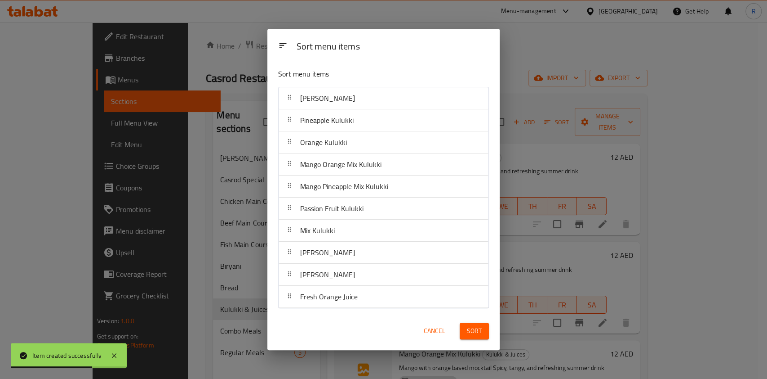
click at [481, 330] on span "Sort" at bounding box center [474, 330] width 15 height 11
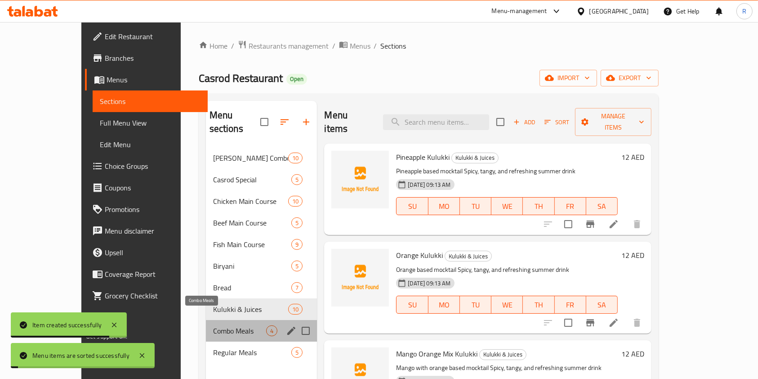
click at [218, 325] on span "Combo Meals" at bounding box center [239, 330] width 53 height 11
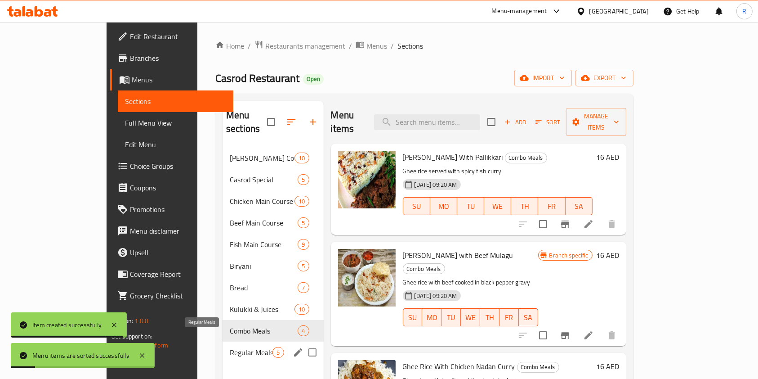
click at [230, 347] on span "Regular Meals" at bounding box center [251, 352] width 43 height 11
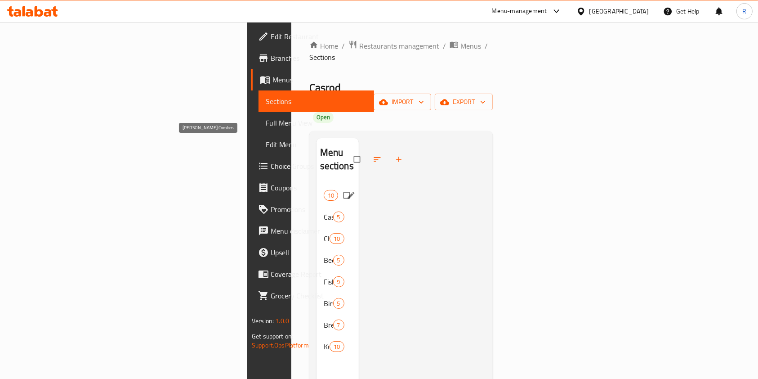
click at [324, 190] on span "[PERSON_NAME] Combos" at bounding box center [324, 195] width 0 height 11
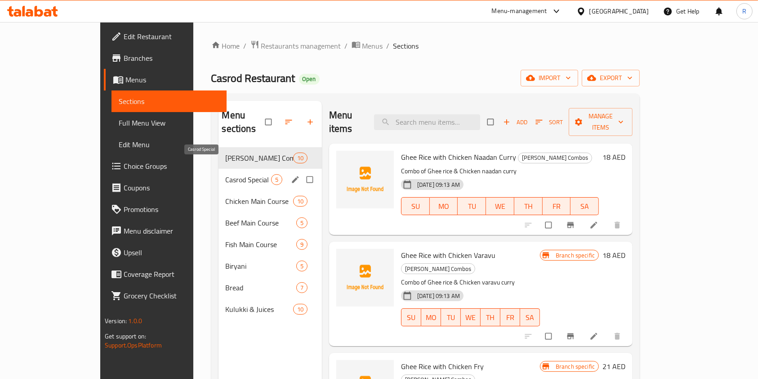
click at [226, 174] on span "Casrod Special" at bounding box center [248, 179] width 45 height 11
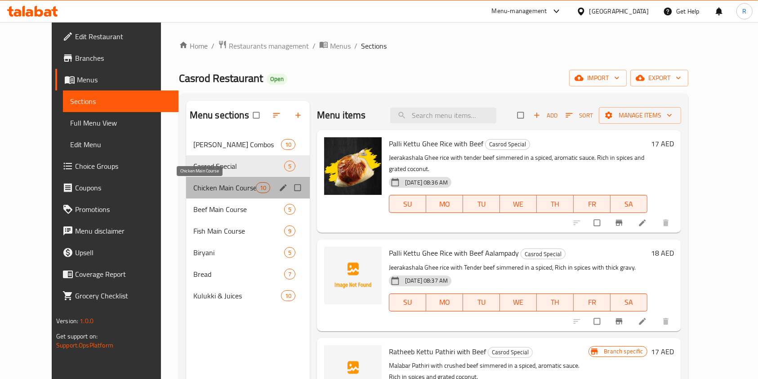
drag, startPoint x: 216, startPoint y: 192, endPoint x: 214, endPoint y: 200, distance: 7.5
click at [215, 192] on span "Chicken Main Course" at bounding box center [224, 187] width 62 height 11
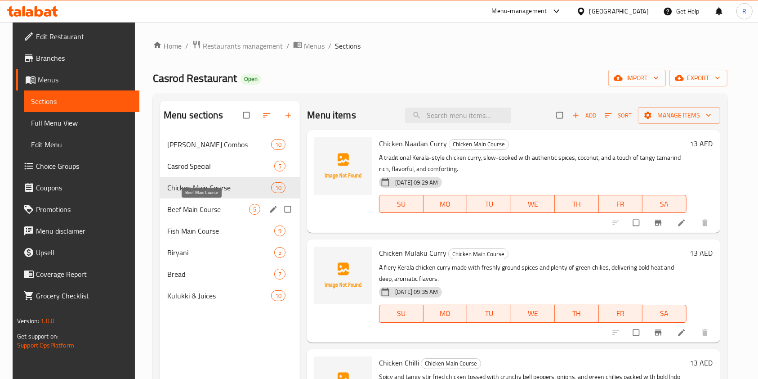
drag, startPoint x: 212, startPoint y: 213, endPoint x: 210, endPoint y: 230, distance: 17.2
click at [212, 213] on span "Beef Main Course" at bounding box center [208, 209] width 82 height 11
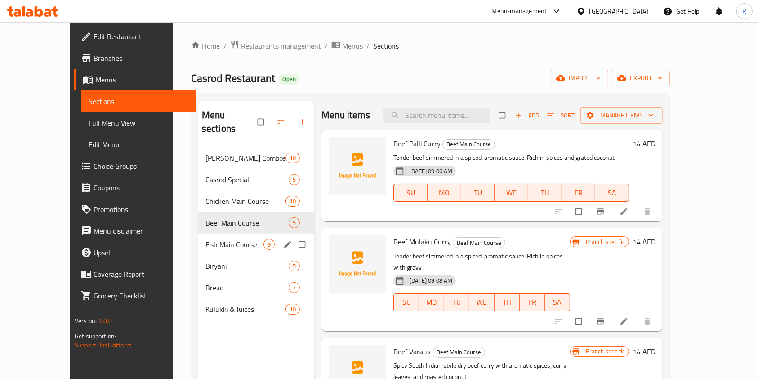
click at [206, 239] on span "Fish Main Course" at bounding box center [234, 244] width 58 height 11
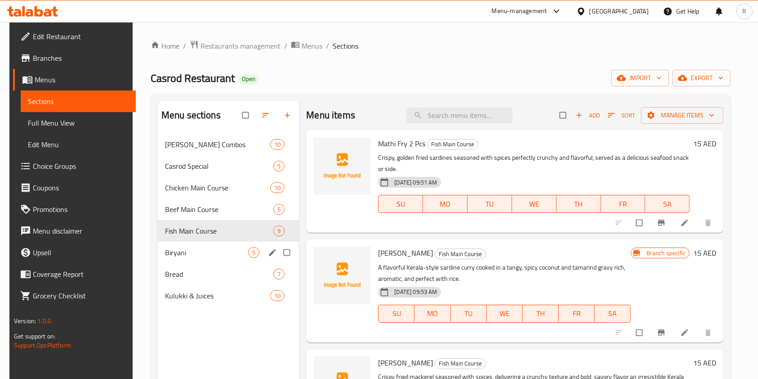
click at [202, 258] on div "Biryani 5" at bounding box center [229, 252] width 142 height 22
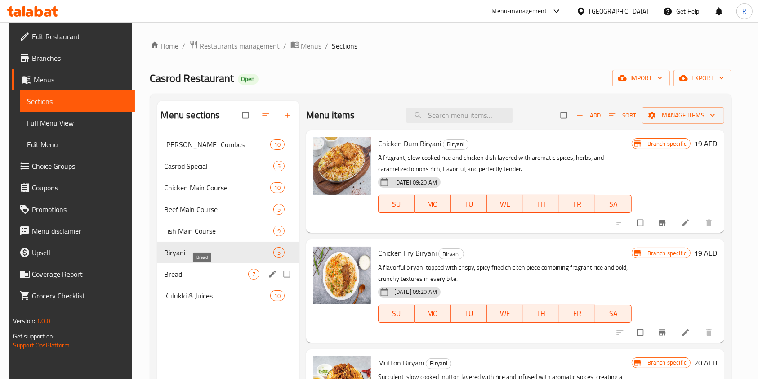
click at [201, 268] on span "Bread" at bounding box center [207, 273] width 84 height 11
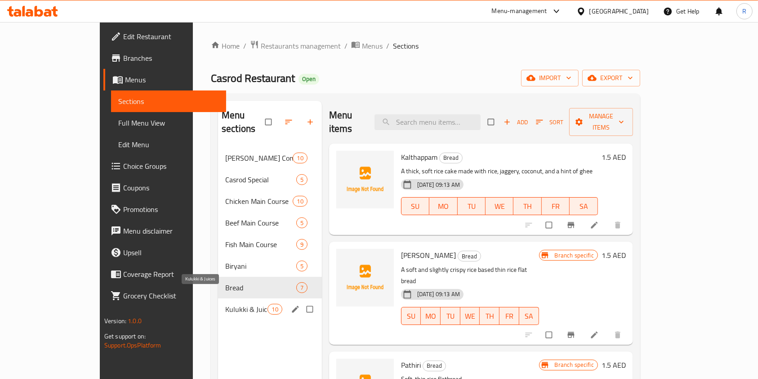
click at [225, 303] on span "Kulukki & Juices" at bounding box center [246, 308] width 42 height 11
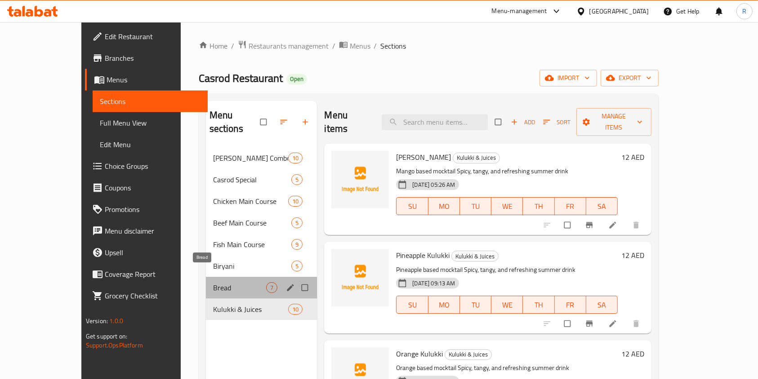
click at [213, 282] on span "Bread" at bounding box center [239, 287] width 53 height 11
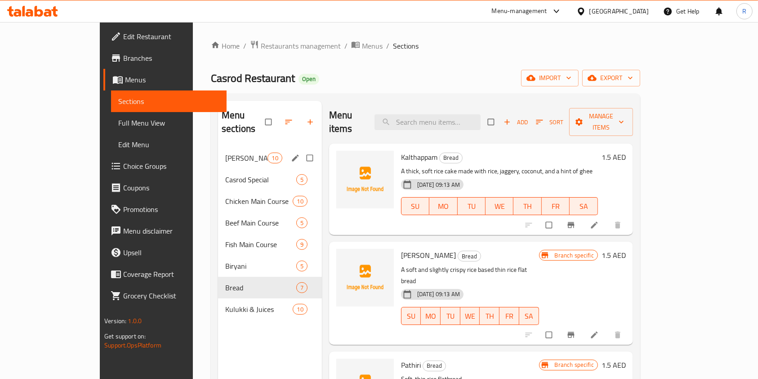
click at [226, 150] on div "[PERSON_NAME] Combos 10" at bounding box center [270, 158] width 104 height 22
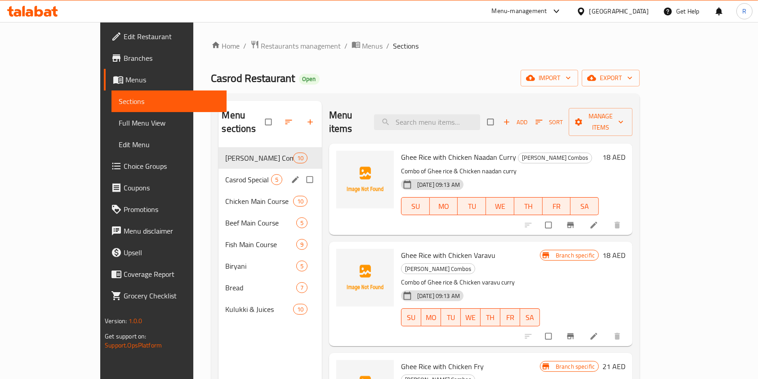
click at [226, 174] on span "Casrod Special" at bounding box center [248, 179] width 45 height 11
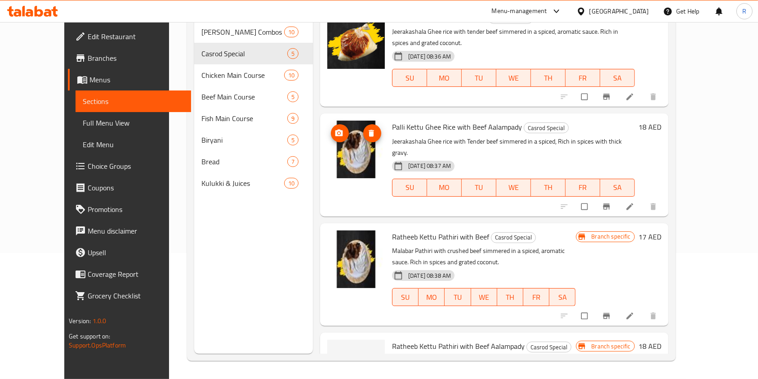
click at [369, 130] on icon "delete image" at bounding box center [371, 133] width 5 height 7
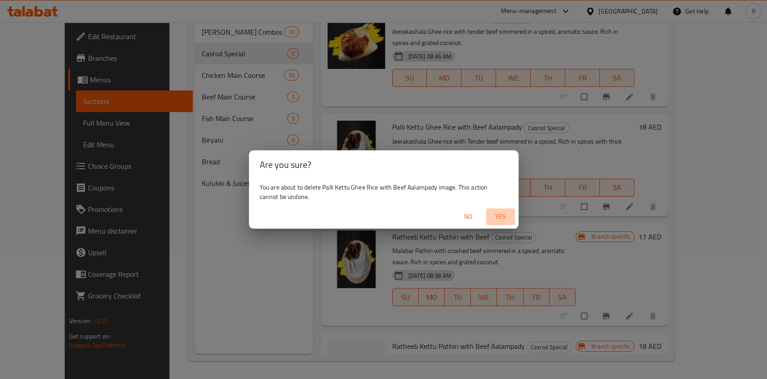
click at [499, 216] on span "Yes" at bounding box center [501, 216] width 22 height 11
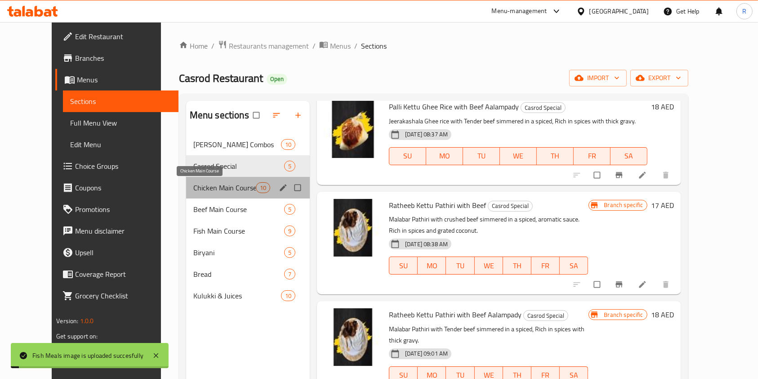
drag, startPoint x: 200, startPoint y: 183, endPoint x: 218, endPoint y: 203, distance: 27.1
click at [201, 182] on span "Chicken Main Course" at bounding box center [224, 187] width 62 height 11
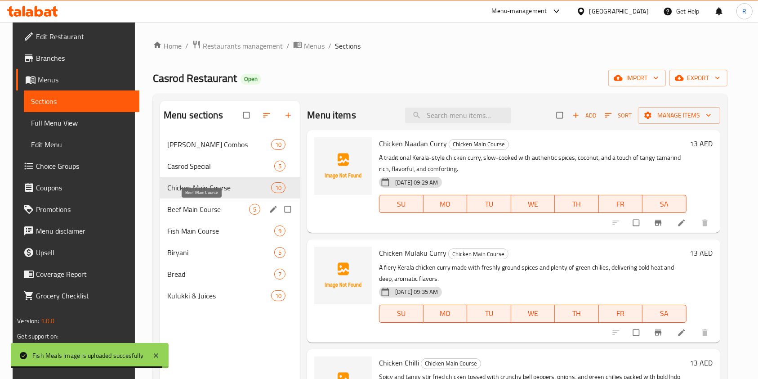
click at [199, 205] on span "Beef Main Course" at bounding box center [208, 209] width 82 height 11
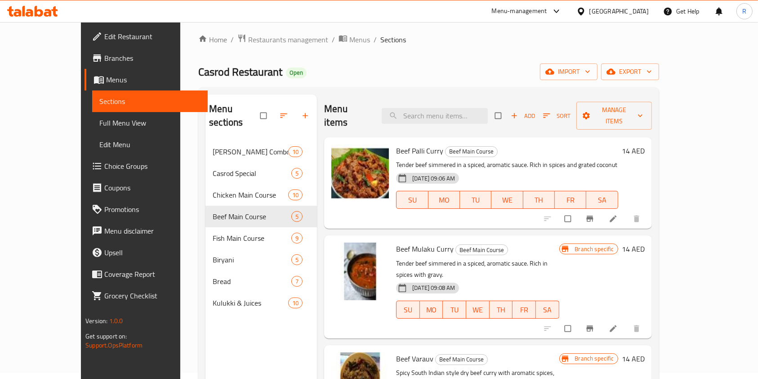
scroll to position [6, 0]
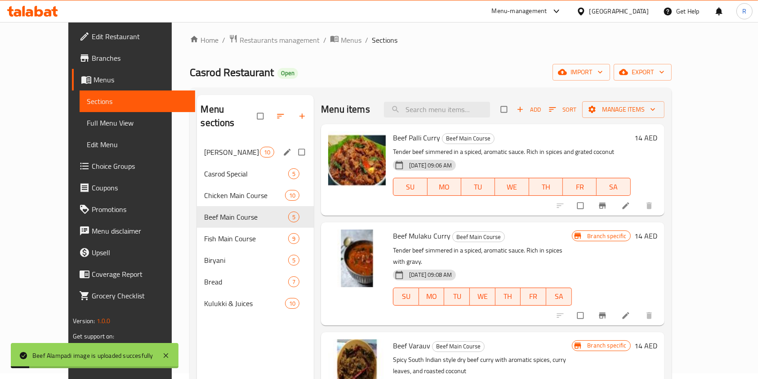
click at [209, 147] on span "[PERSON_NAME] Combos" at bounding box center [232, 152] width 56 height 11
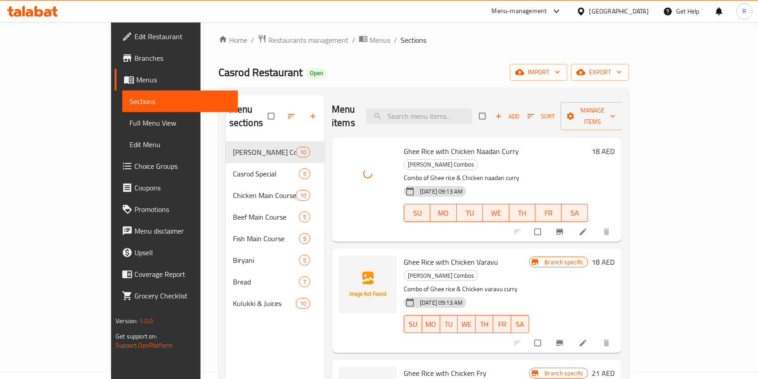
click at [355, 182] on div at bounding box center [368, 174] width 58 height 58
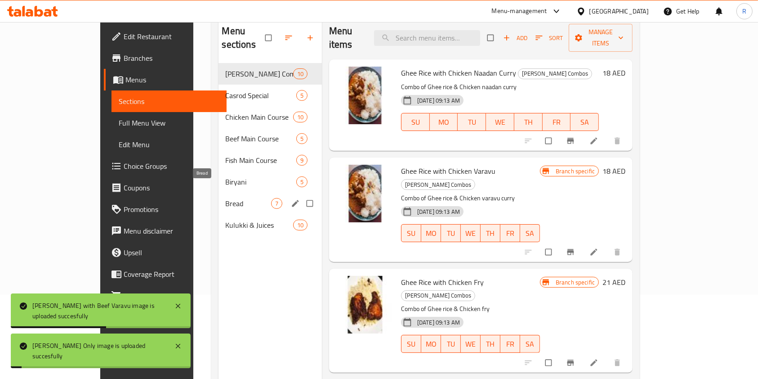
scroll to position [66, 0]
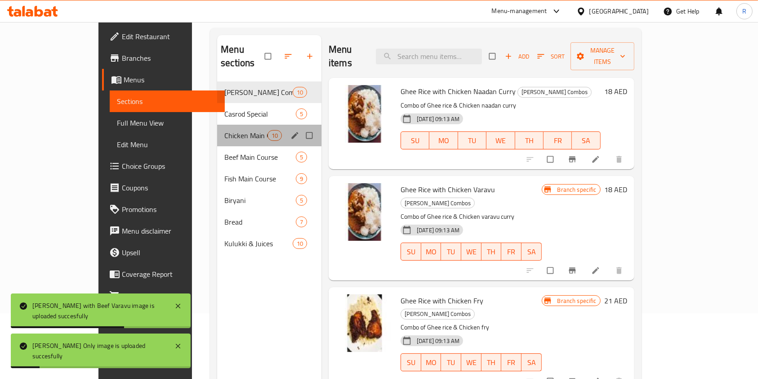
click at [217, 125] on div "Chicken Main Course 10" at bounding box center [269, 136] width 104 height 22
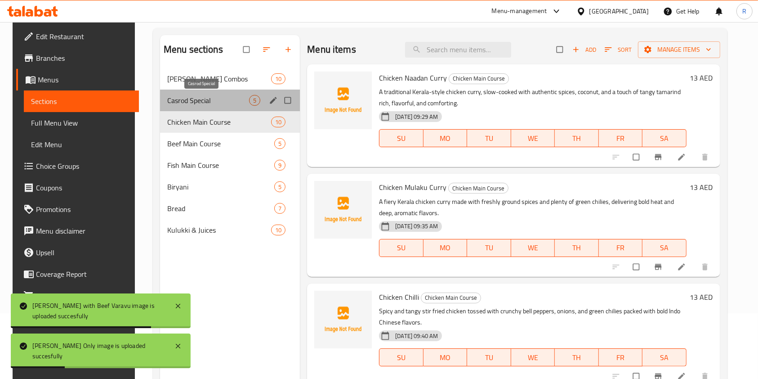
click at [209, 102] on span "Casrod Special" at bounding box center [208, 100] width 82 height 11
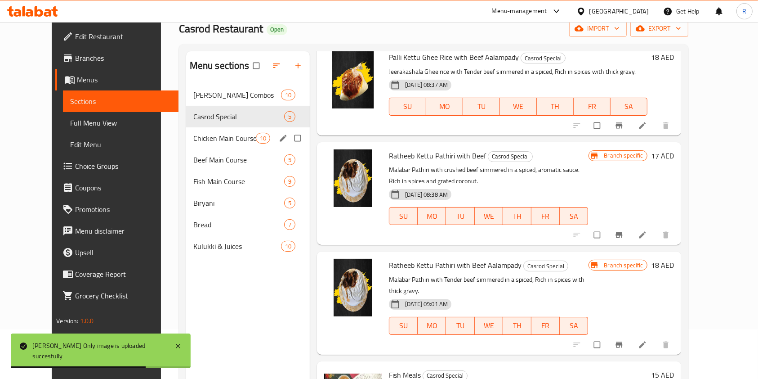
scroll to position [6, 0]
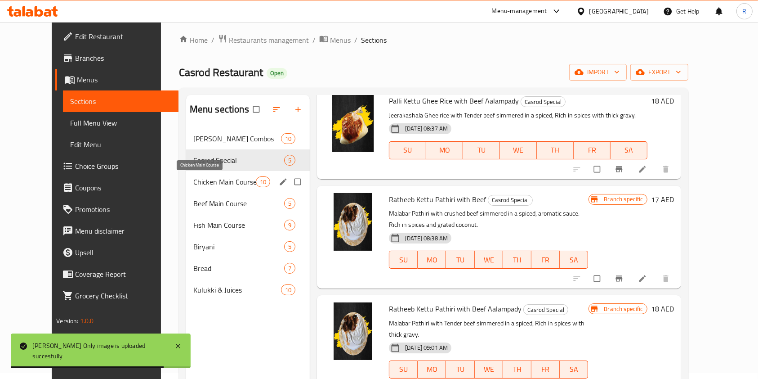
drag, startPoint x: 176, startPoint y: 183, endPoint x: 250, endPoint y: 196, distance: 74.9
click at [193, 185] on span "Chicken Main Course" at bounding box center [224, 181] width 62 height 11
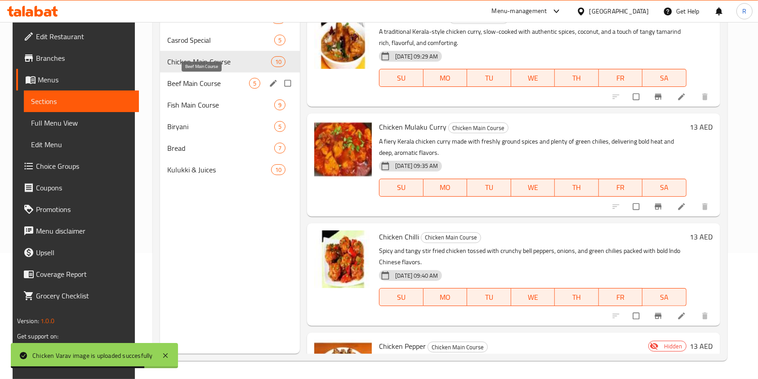
click at [192, 77] on div "Beef Main Course 5" at bounding box center [230, 83] width 140 height 22
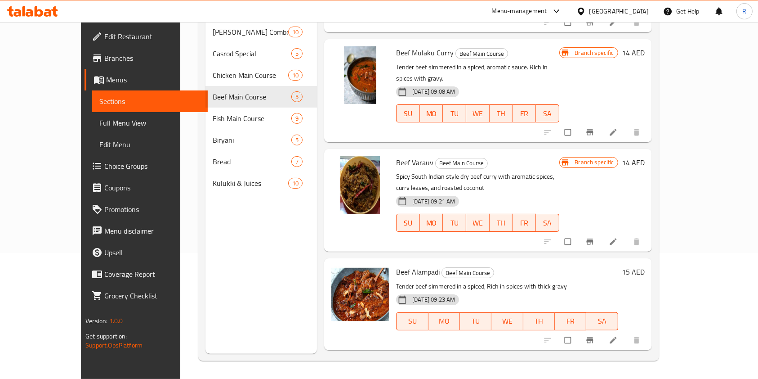
scroll to position [135, 0]
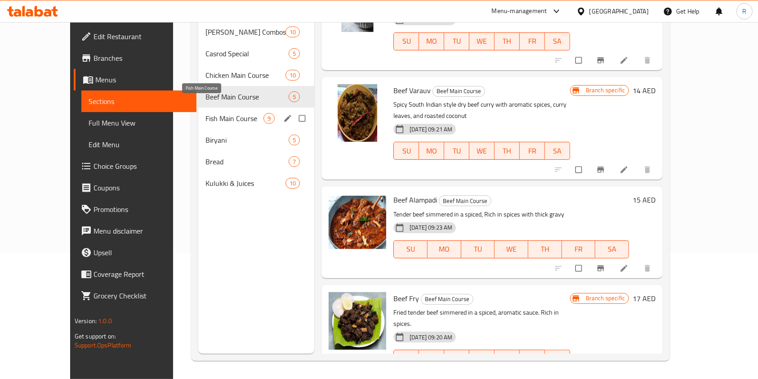
click at [205, 113] on span "Fish Main Course" at bounding box center [234, 118] width 58 height 11
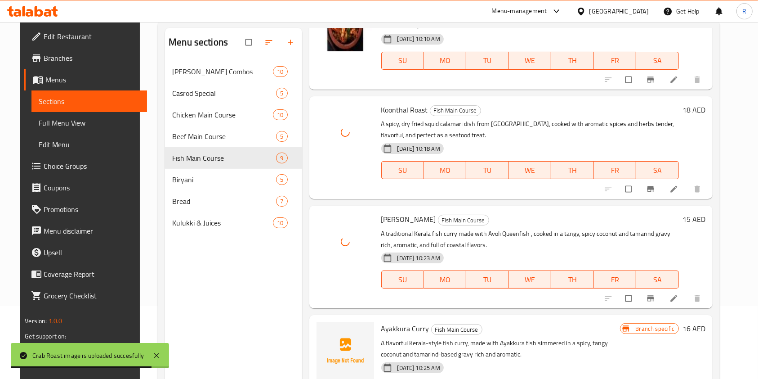
scroll to position [126, 0]
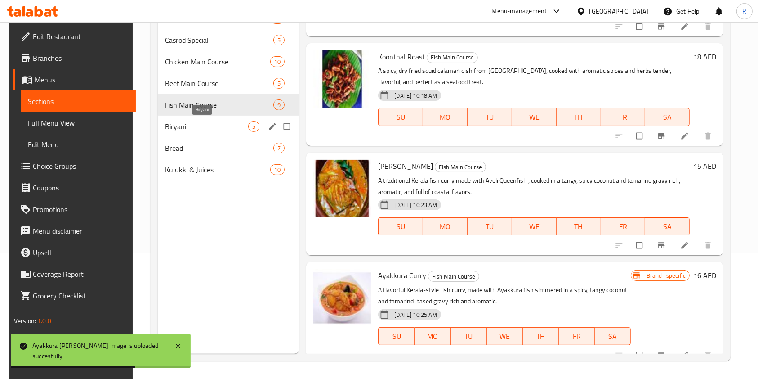
click at [176, 125] on span "Biryani" at bounding box center [206, 126] width 83 height 11
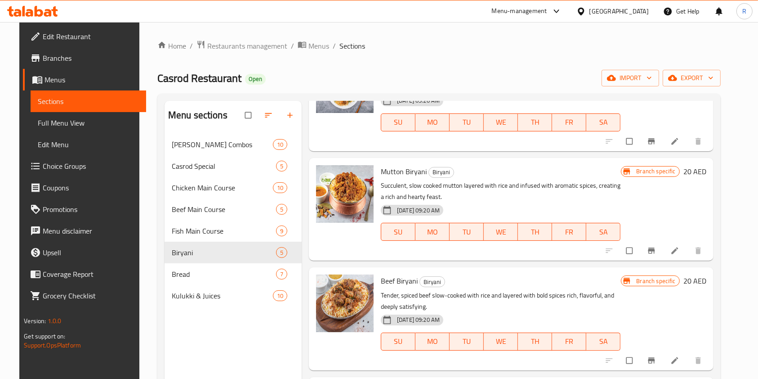
scroll to position [126, 0]
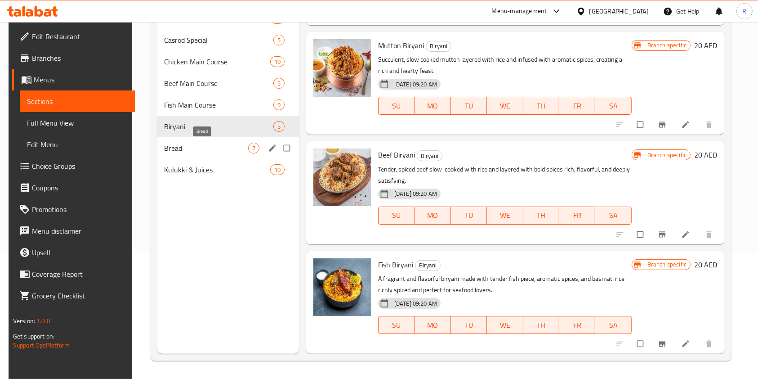
drag, startPoint x: 191, startPoint y: 142, endPoint x: 194, endPoint y: 149, distance: 8.0
click at [191, 144] on span "Bread" at bounding box center [207, 148] width 84 height 11
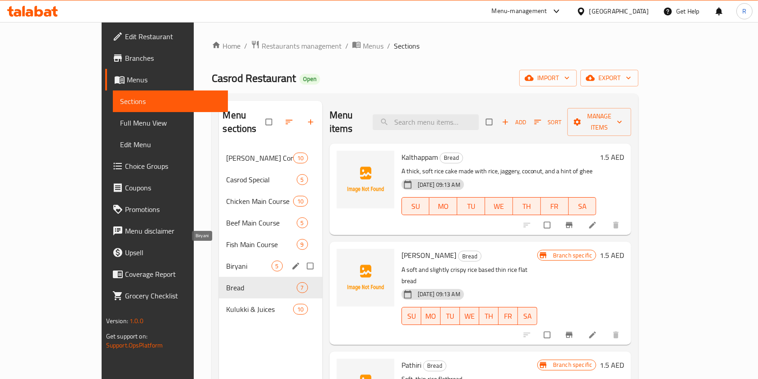
click at [231, 260] on span "Biryani" at bounding box center [248, 265] width 45 height 11
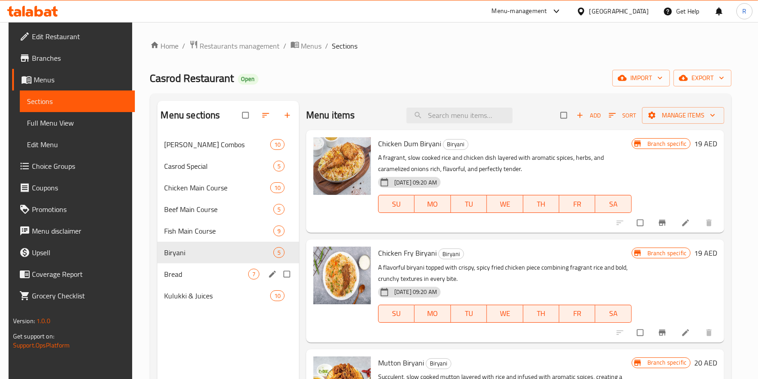
click at [224, 267] on div "Bread 7" at bounding box center [228, 274] width 142 height 22
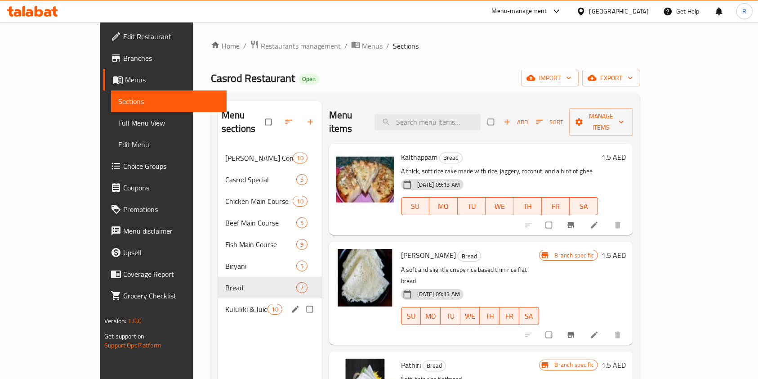
click at [225, 303] on span "Kulukki & Juices" at bounding box center [246, 308] width 42 height 11
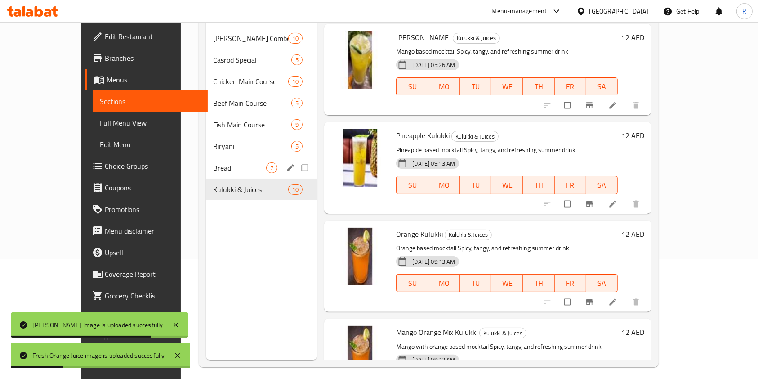
drag, startPoint x: 200, startPoint y: 155, endPoint x: 205, endPoint y: 151, distance: 6.7
click at [213, 162] on span "Bread" at bounding box center [239, 167] width 53 height 11
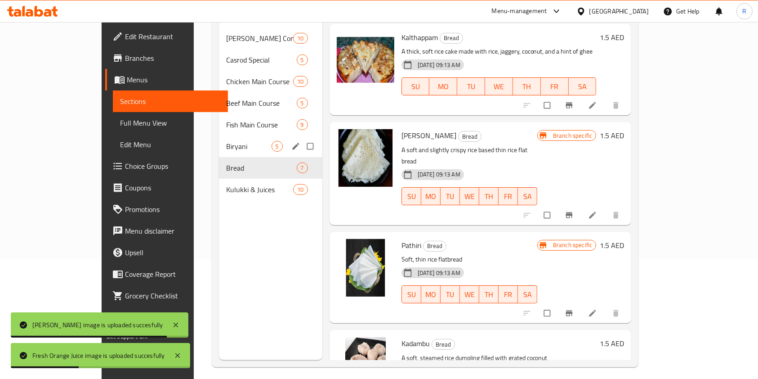
click at [226, 141] on span "Biryani" at bounding box center [248, 146] width 45 height 11
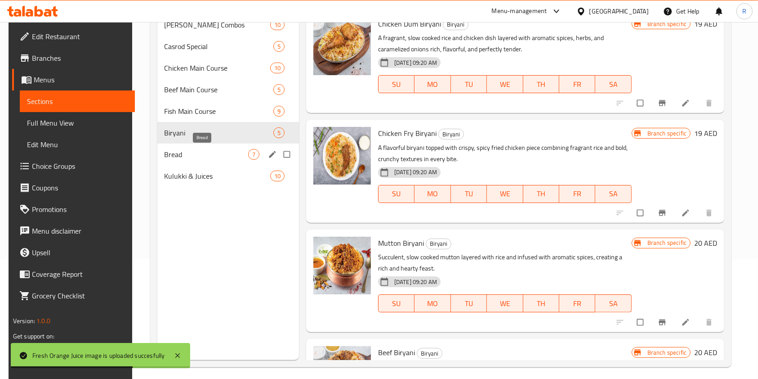
click at [218, 152] on span "Bread" at bounding box center [207, 154] width 84 height 11
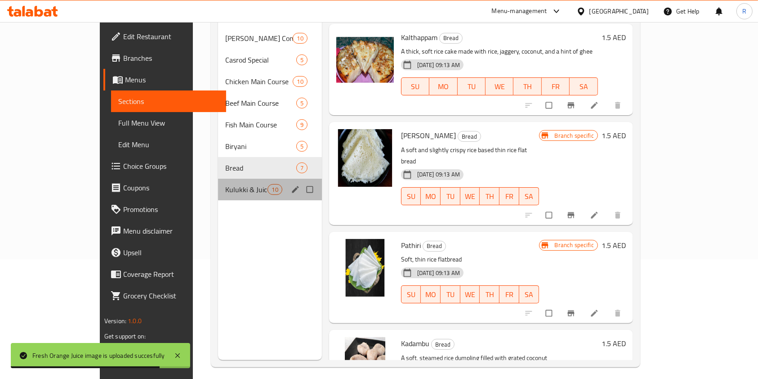
drag, startPoint x: 210, startPoint y: 165, endPoint x: 291, endPoint y: 183, distance: 83.2
click at [218, 178] on div "Kulukki & Juices 10" at bounding box center [270, 189] width 104 height 22
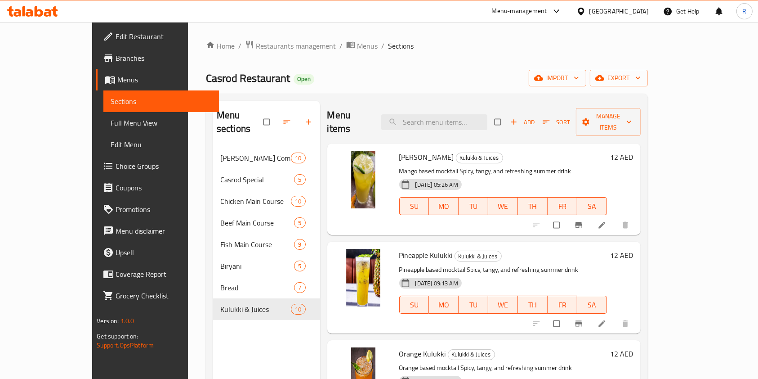
click at [116, 37] on span "Edit Restaurant" at bounding box center [164, 36] width 96 height 11
